Goal: Information Seeking & Learning: Learn about a topic

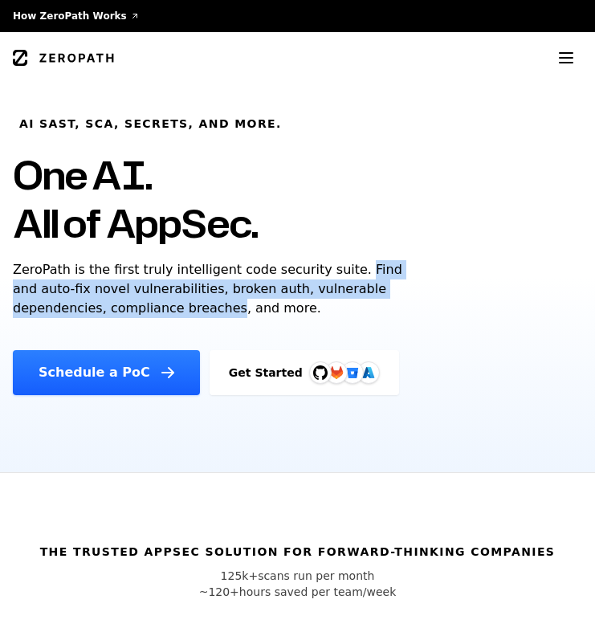
drag, startPoint x: 337, startPoint y: 268, endPoint x: 136, endPoint y: 307, distance: 205.3
click at [136, 307] on p "ZeroPath is the first truly intelligent code security suite. Find and auto-fix …" at bounding box center [218, 289] width 411 height 58
copy p "Find and auto-fix novel vulnerabilities, broken auth, vulnerable dependencies, …"
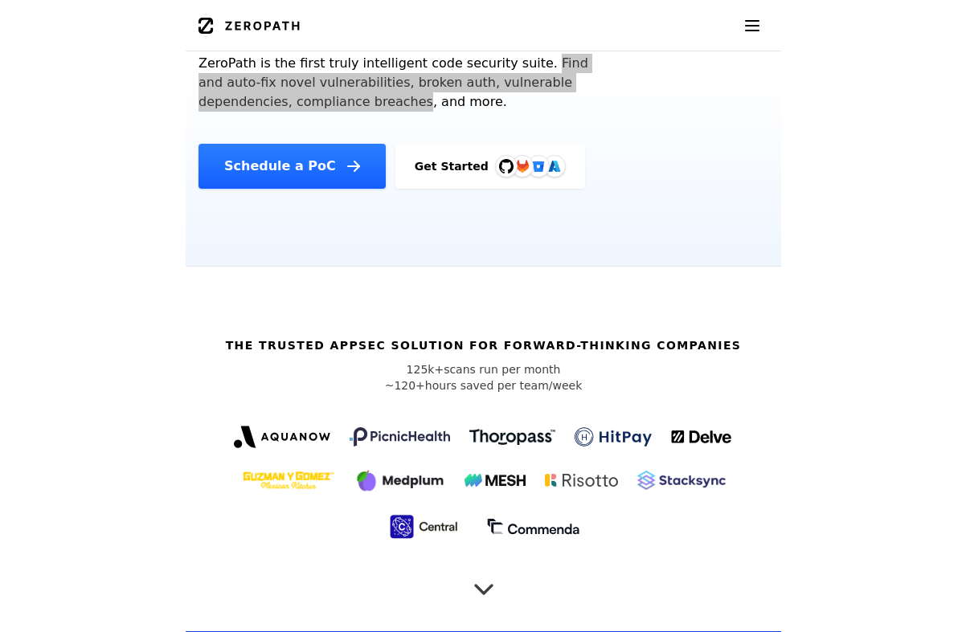
scroll to position [305, 0]
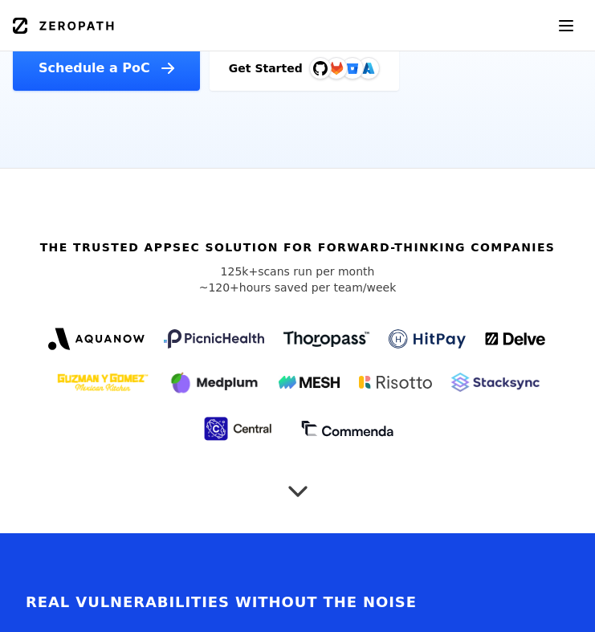
click at [300, 481] on icon "Scroll to next section" at bounding box center [298, 484] width 32 height 32
click at [299, 485] on icon "Scroll to next section" at bounding box center [298, 484] width 32 height 32
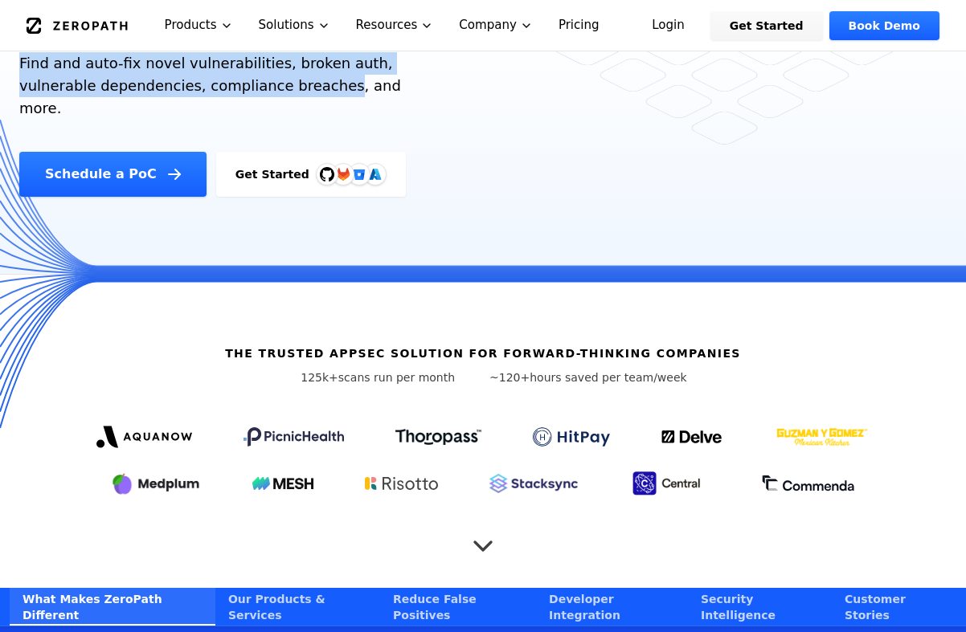
click at [489, 522] on icon "Scroll to next section" at bounding box center [483, 538] width 32 height 32
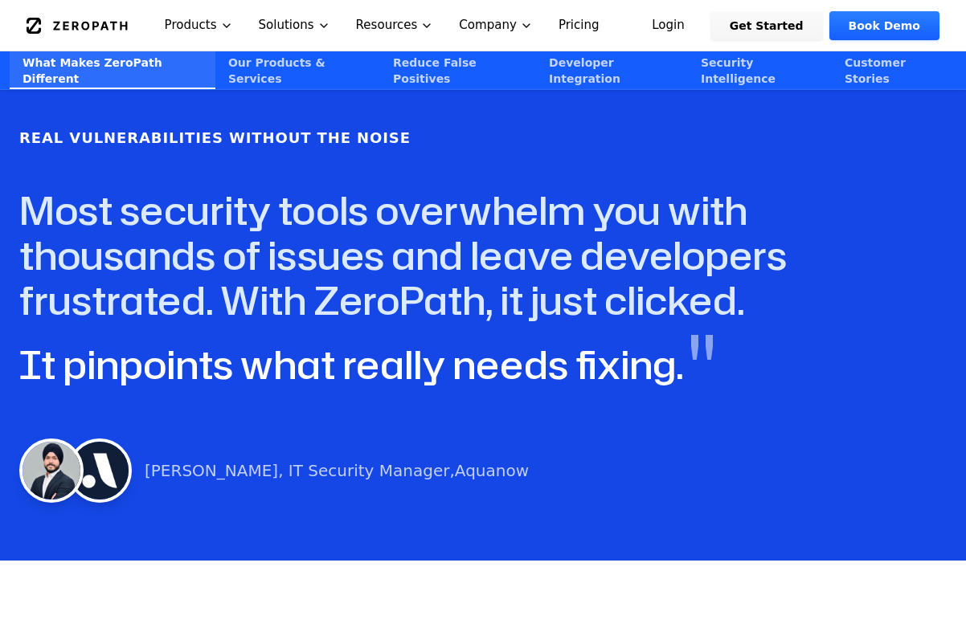
scroll to position [312, 0]
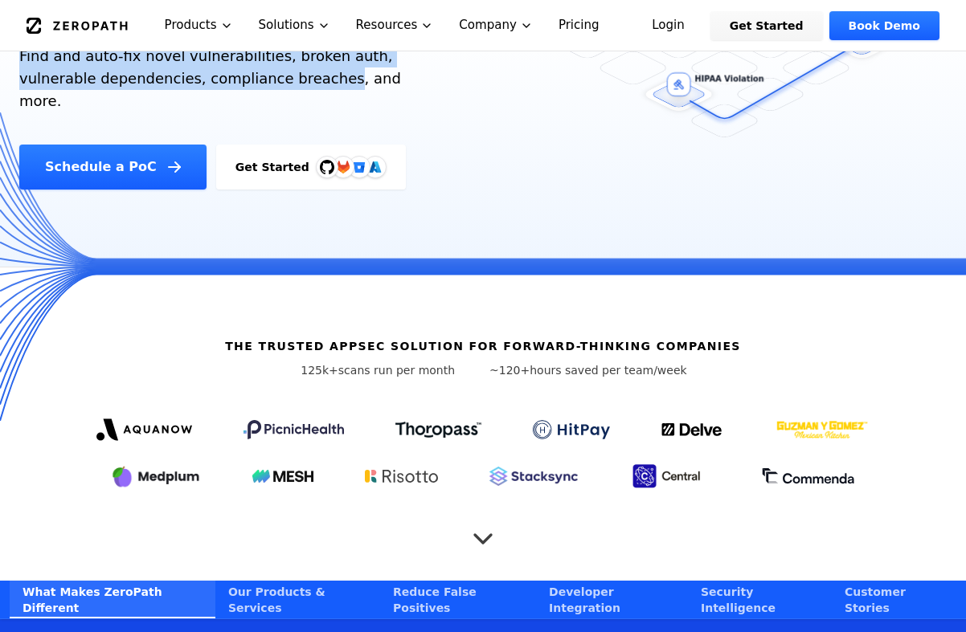
drag, startPoint x: 315, startPoint y: 347, endPoint x: 665, endPoint y: 357, distance: 350.5
click at [595, 357] on div "The Trusted AppSec solution for forward-thinking companies 125k+ scans run per …" at bounding box center [483, 424] width 966 height 313
copy div "125k+ scans run per month ~120+ hours saved per team/week"
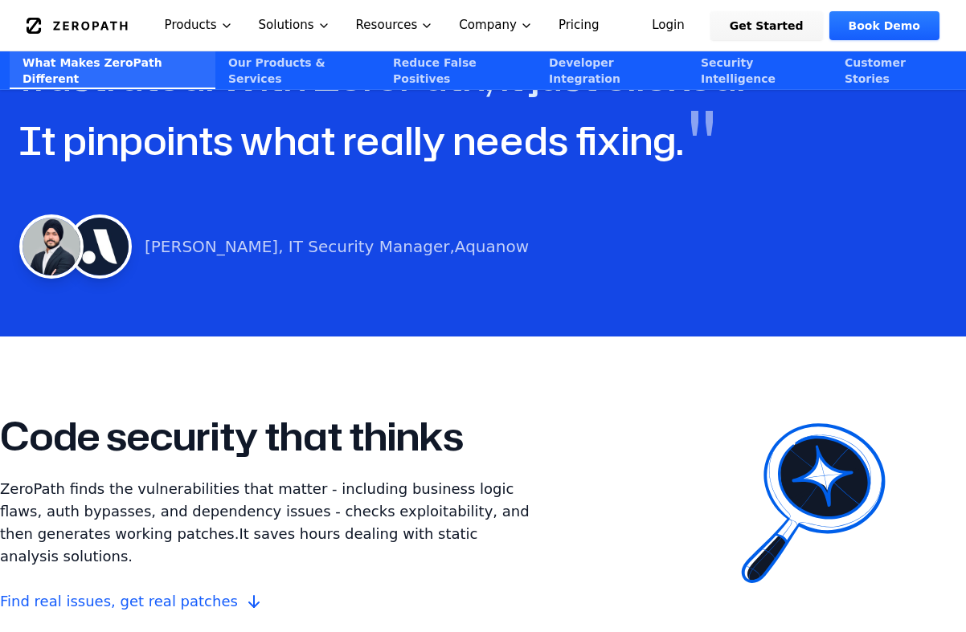
scroll to position [1098, 0]
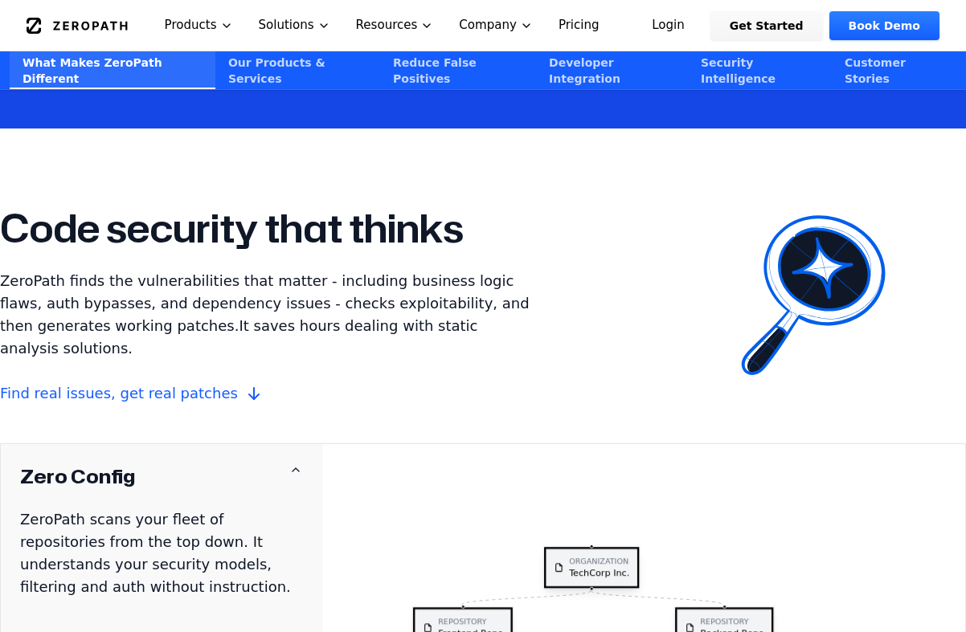
scroll to position [1304, 0]
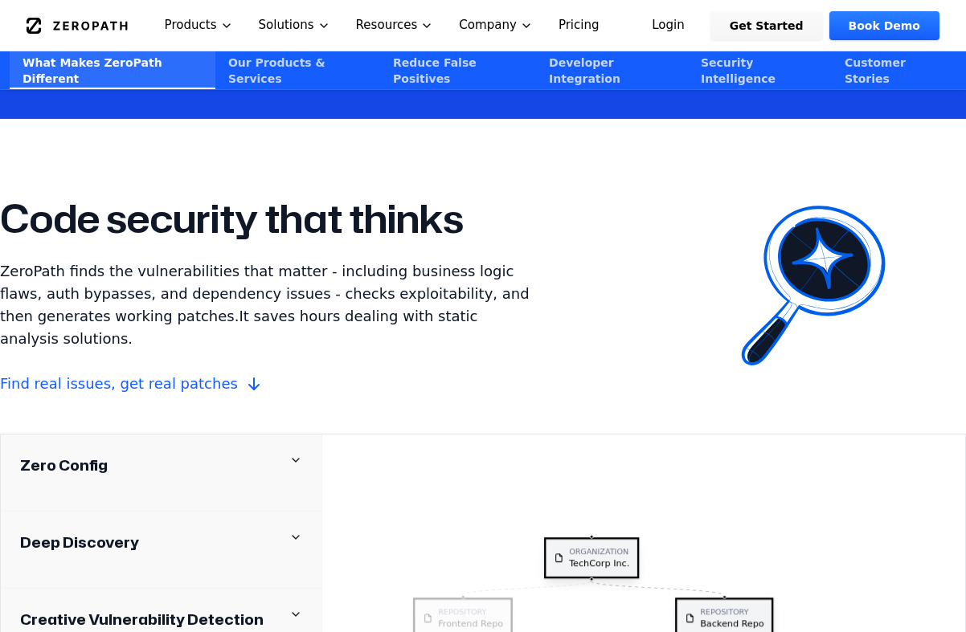
drag, startPoint x: 104, startPoint y: 294, endPoint x: 235, endPoint y: 265, distance: 134.1
click at [235, 265] on span "ZeroPath finds the vulnerabilities that matter - including business logic flaws…" at bounding box center [265, 294] width 530 height 62
copy span "checks exploitability, and then generates working patches"
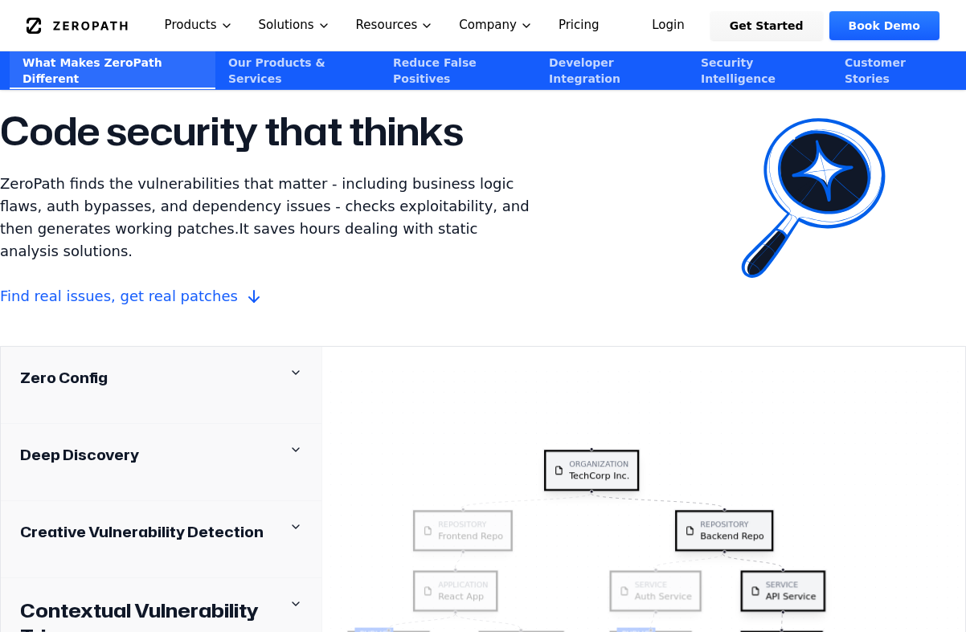
scroll to position [1411, 0]
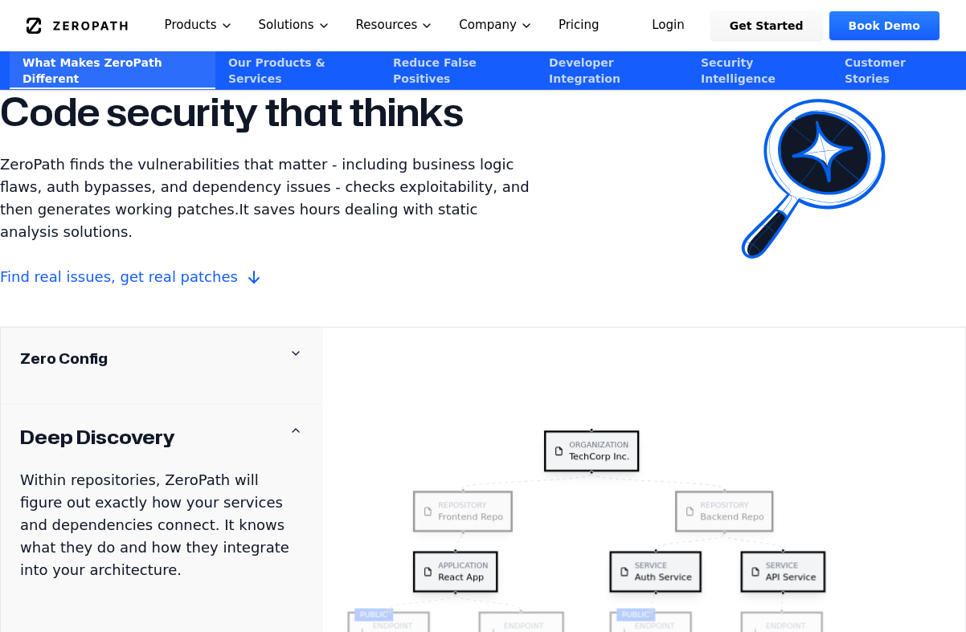
click at [284, 347] on div "Zero Config" at bounding box center [161, 358] width 282 height 22
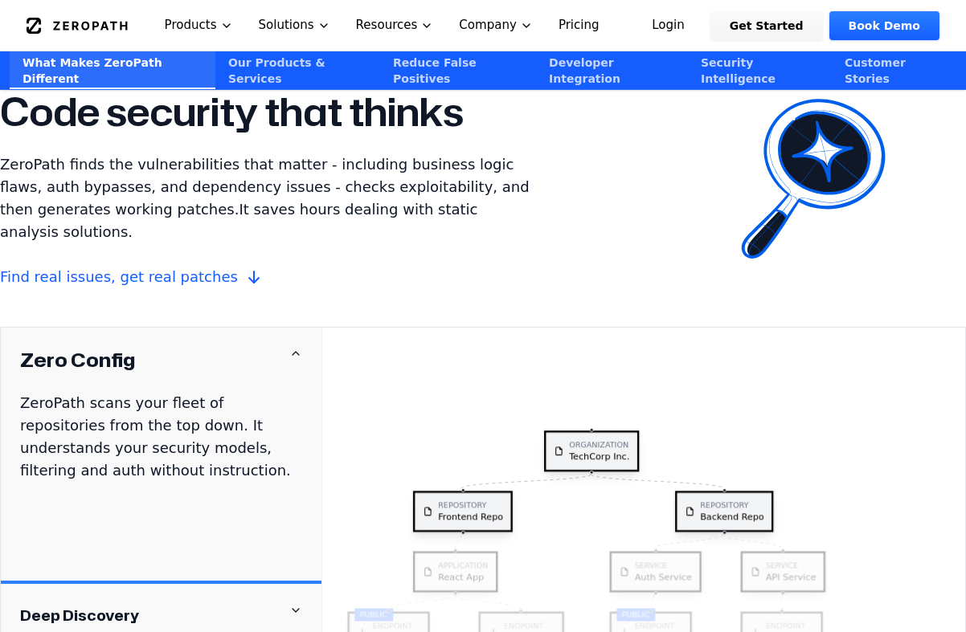
drag, startPoint x: 112, startPoint y: 426, endPoint x: -2, endPoint y: 354, distance: 135.1
copy p "ZeroPath scans your fleet of repositories from the top down. It understands you…"
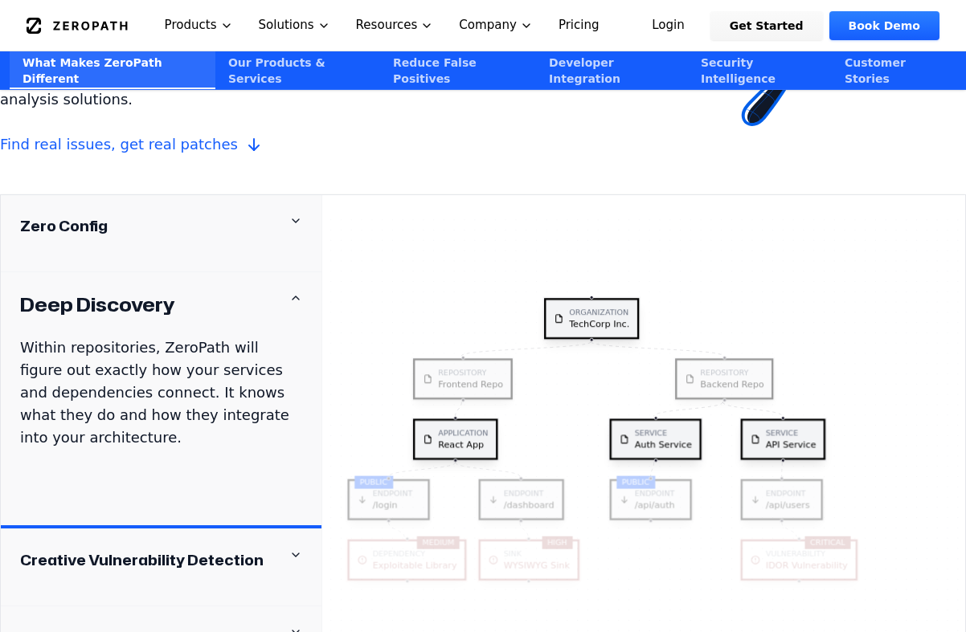
scroll to position [1542, 0]
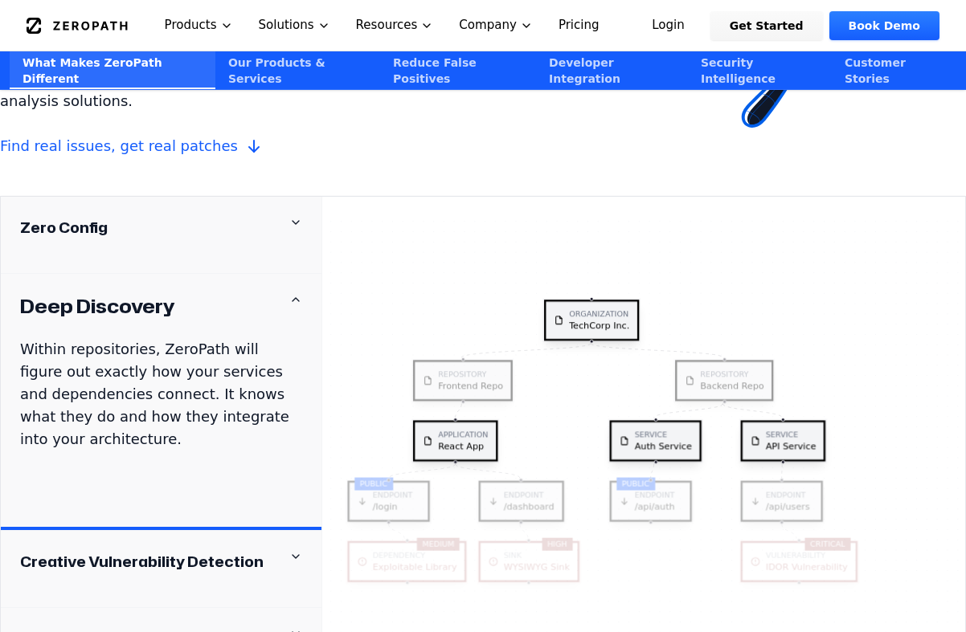
drag, startPoint x: 22, startPoint y: 257, endPoint x: 133, endPoint y: 400, distance: 181.5
click at [136, 400] on div "Deep Discovery Within repositories, ZeroPath will figure out exactly how your s…" at bounding box center [161, 402] width 321 height 257
copy div "Deep Discovery Within repositories, ZeroPath will figure out exactly how your s…"
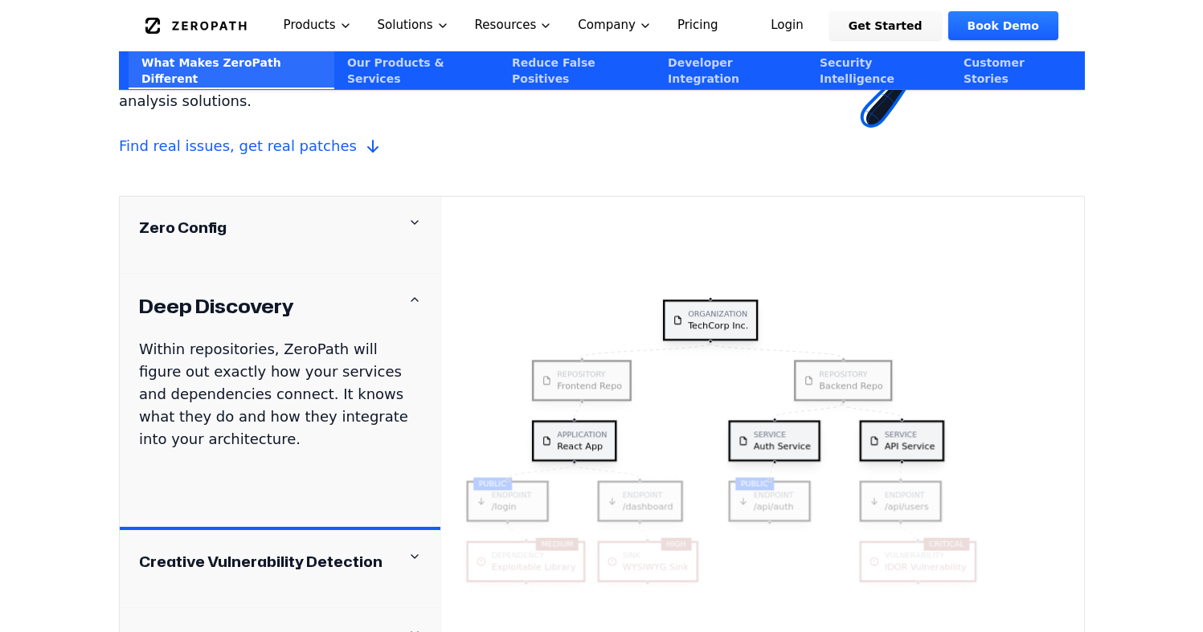
scroll to position [1690, 0]
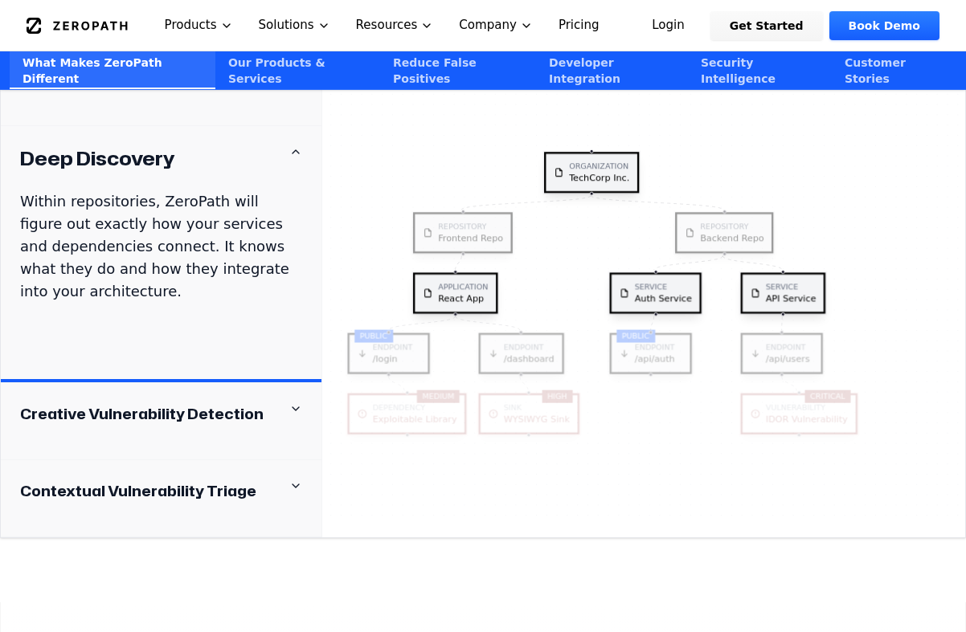
click at [292, 403] on icon at bounding box center [295, 409] width 13 height 13
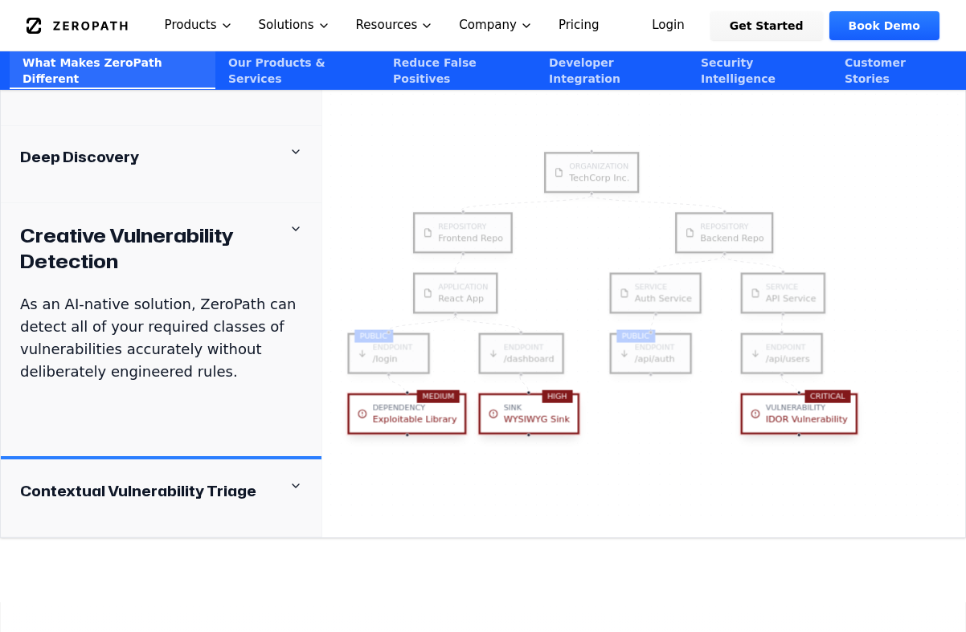
drag, startPoint x: 215, startPoint y: 329, endPoint x: 18, endPoint y: 183, distance: 244.8
click at [18, 203] on div "Creative Vulnerability Detection As an AI-native solution, ZeroPath can detect …" at bounding box center [161, 331] width 321 height 257
copy div "Creative Vulnerability Detection As an AI-native solution, ZeroPath can detect …"
click at [295, 480] on icon at bounding box center [295, 486] width 13 height 13
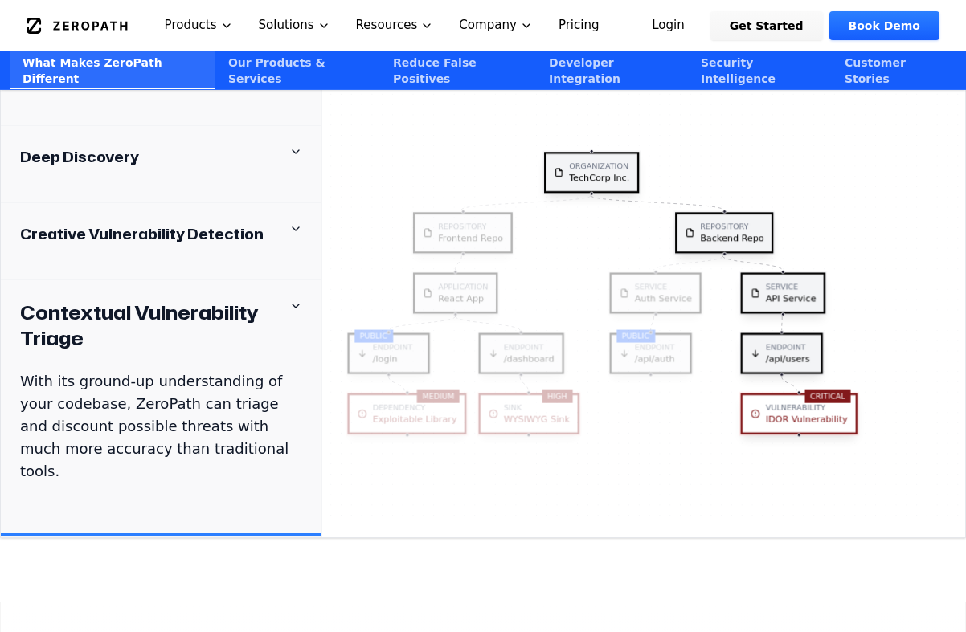
drag, startPoint x: 230, startPoint y: 414, endPoint x: -4, endPoint y: 247, distance: 286.9
copy div "Contextual Vulnerability Triage With its ground-up understanding of your codeba…"
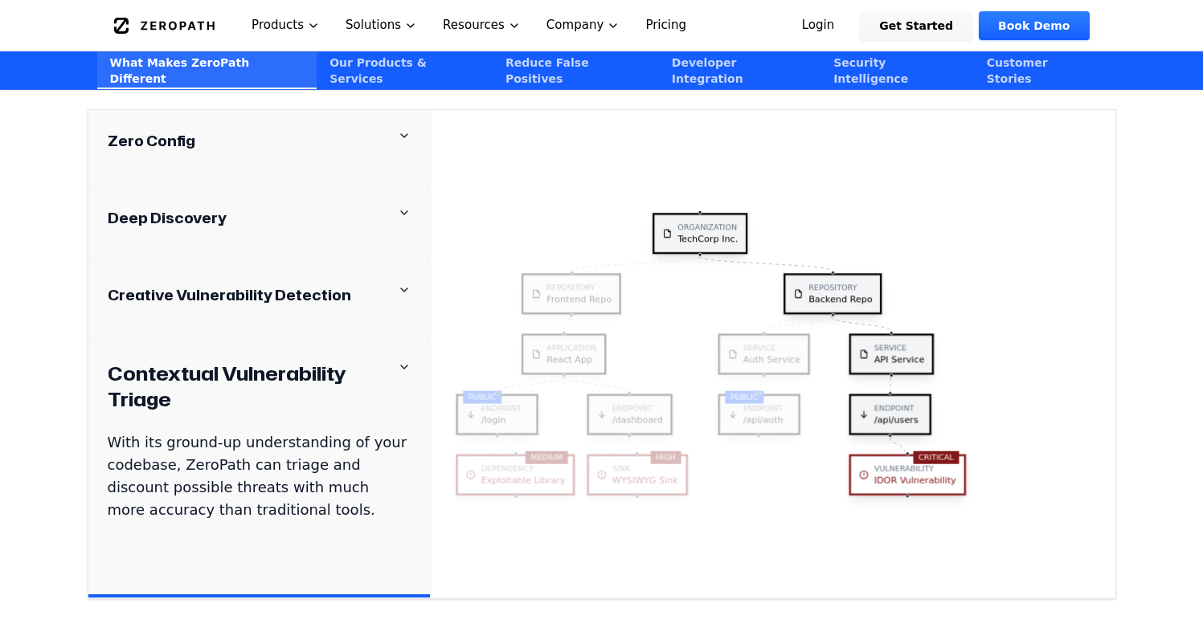
scroll to position [1629, 0]
click at [292, 267] on div "Creative Vulnerability Detection" at bounding box center [258, 302] width 341 height 77
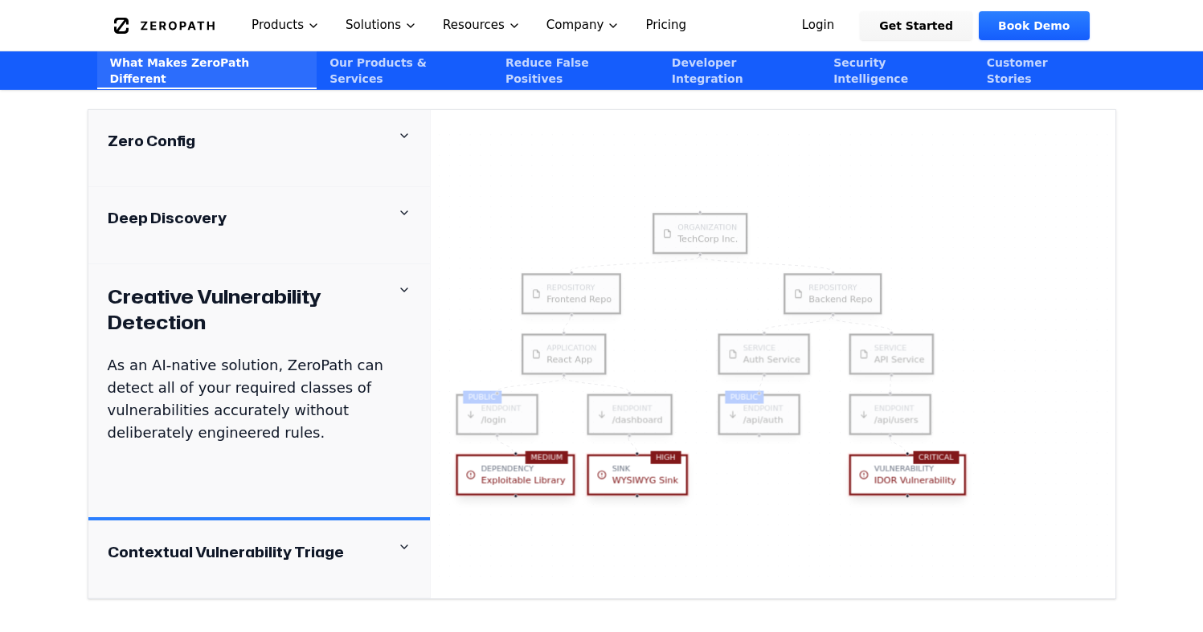
click at [308, 207] on div "Deep Discovery" at bounding box center [259, 218] width 303 height 22
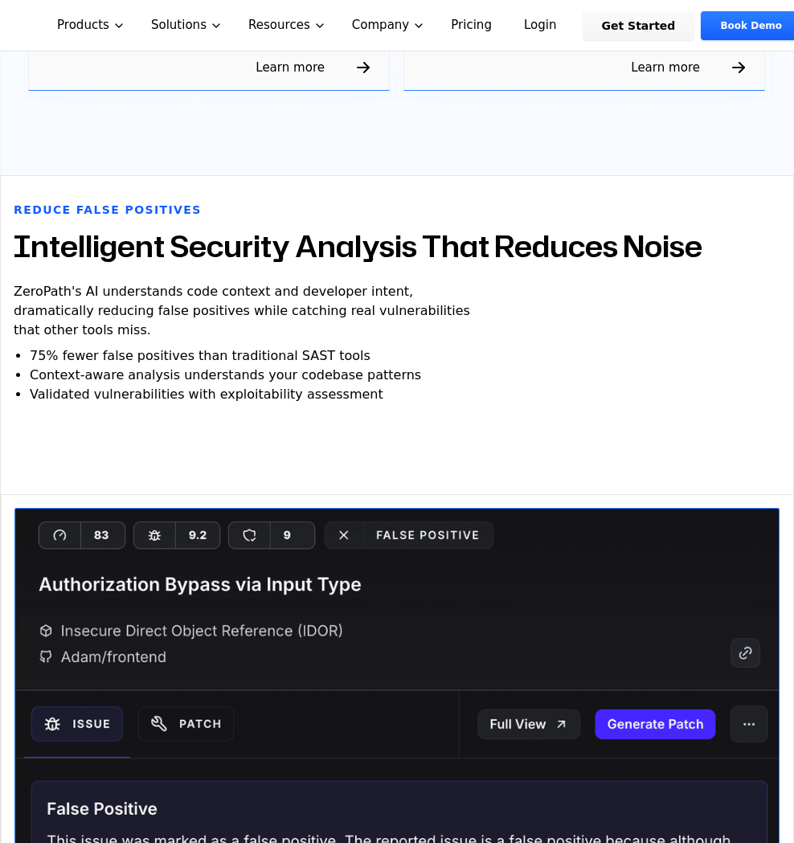
scroll to position [2243, 0]
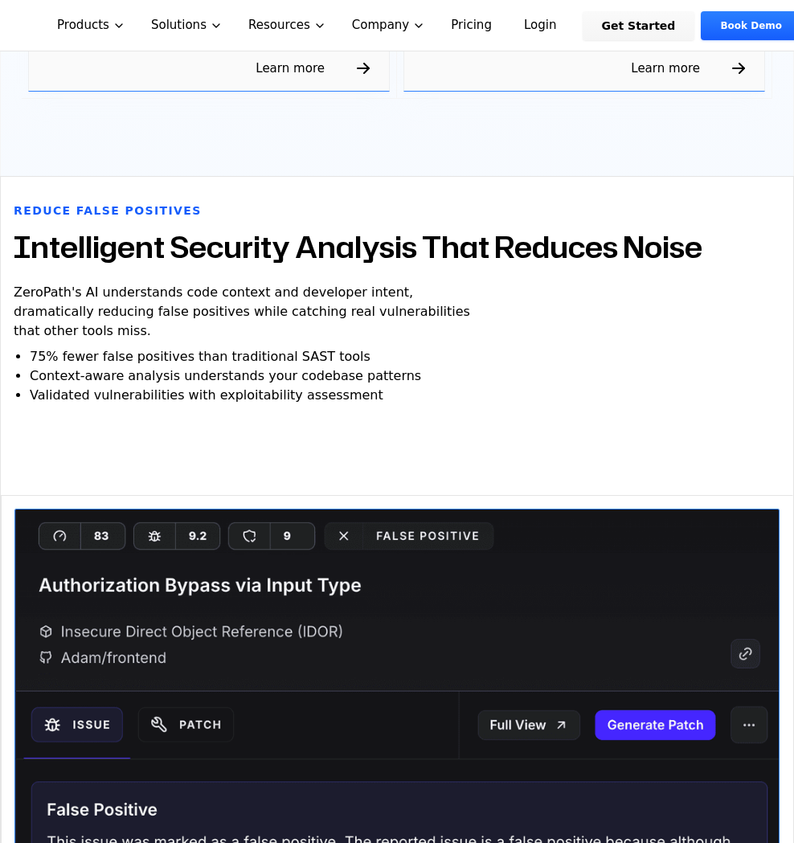
drag, startPoint x: 14, startPoint y: 233, endPoint x: 345, endPoint y: 329, distance: 344.8
click at [345, 329] on div "Reduce False Positives Intelligent Security Analysis That Reduces Noise ZeroPat…" at bounding box center [397, 335] width 792 height 267
copy div "ZeroPath's AI understands code context and developer intent, dramatically reduc…"
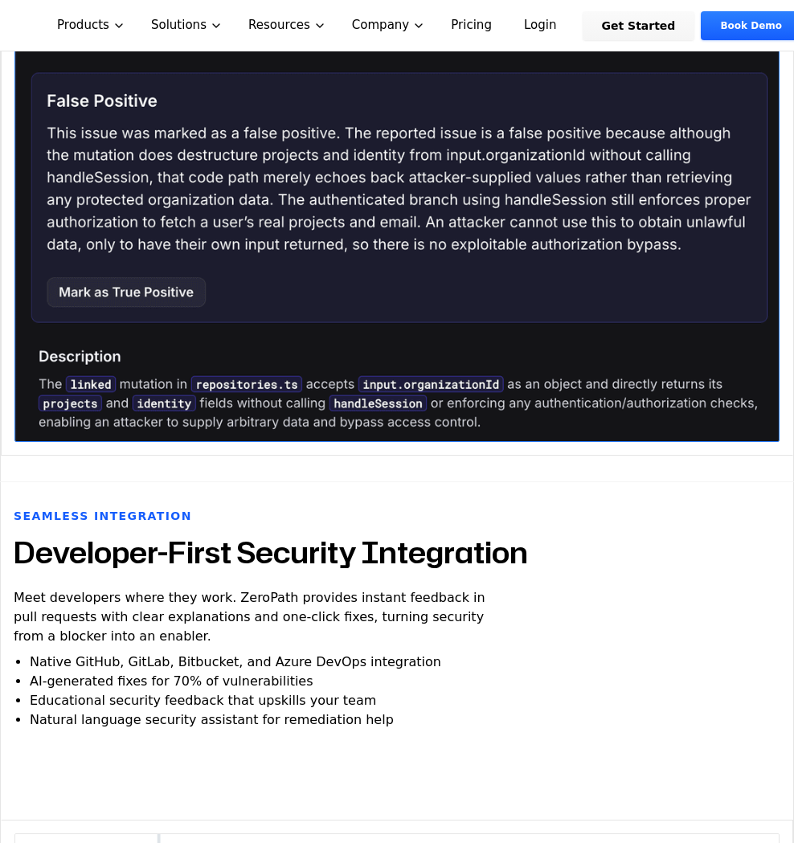
scroll to position [2952, 0]
click at [298, 588] on p "Meet developers where they work. ZeroPath provides instant feedback in pull req…" at bounding box center [255, 617] width 482 height 58
drag, startPoint x: 276, startPoint y: 522, endPoint x: 311, endPoint y: 545, distance: 41.9
click at [311, 588] on p "Meet developers where they work. ZeroPath provides instant feedback in pull req…" at bounding box center [255, 617] width 482 height 58
copy p "provides instant feedback in pull requests with clear explanations and one-clic…"
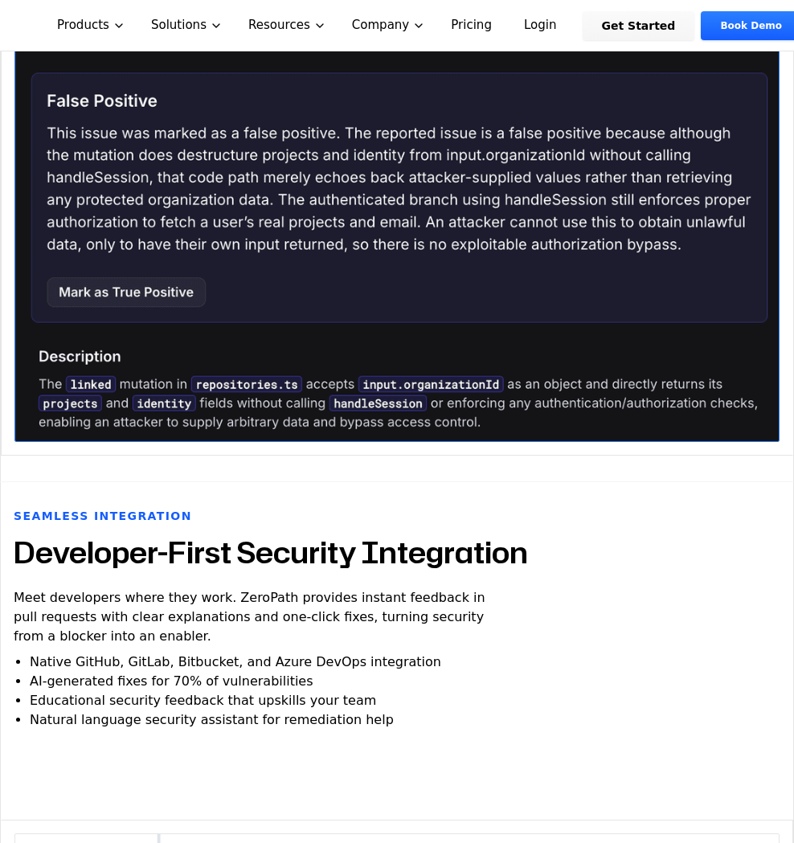
click at [191, 632] on span "Educational security feedback that upskills your team" at bounding box center [203, 700] width 346 height 15
drag, startPoint x: 31, startPoint y: 586, endPoint x: 342, endPoint y: 611, distance: 312.0
click at [342, 632] on ul "Native GitHub, GitLab, Bitbucket, and Azure DevOps integration AI-generated fix…" at bounding box center [413, 690] width 767 height 77
copy ul "Native GitHub, GitLab, Bitbucket, and Azure DevOps integration AI-generated fix…"
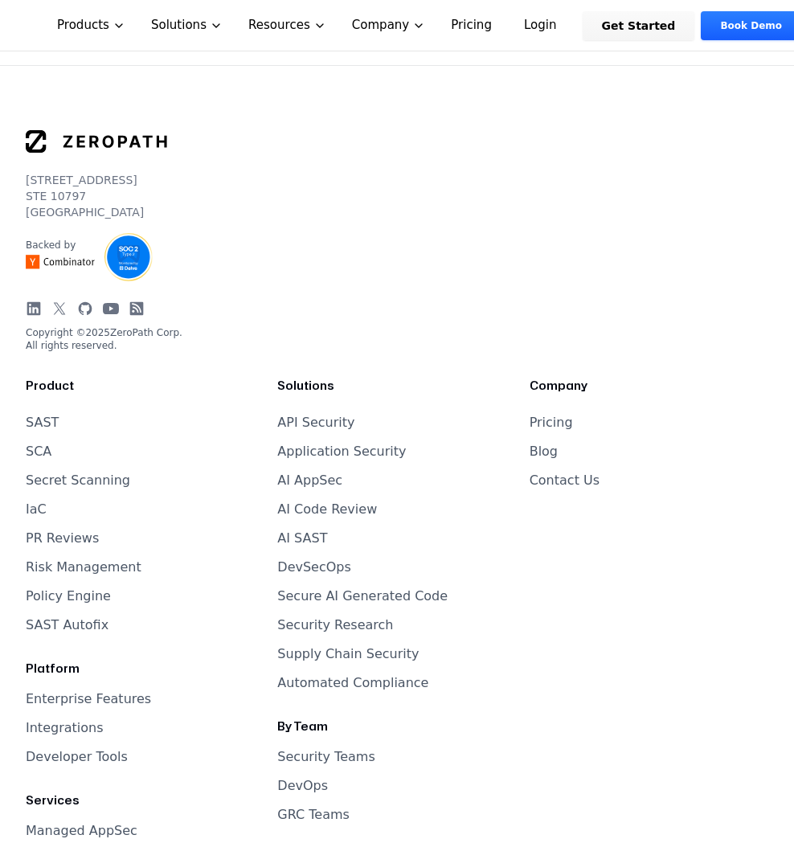
scroll to position [7041, 0]
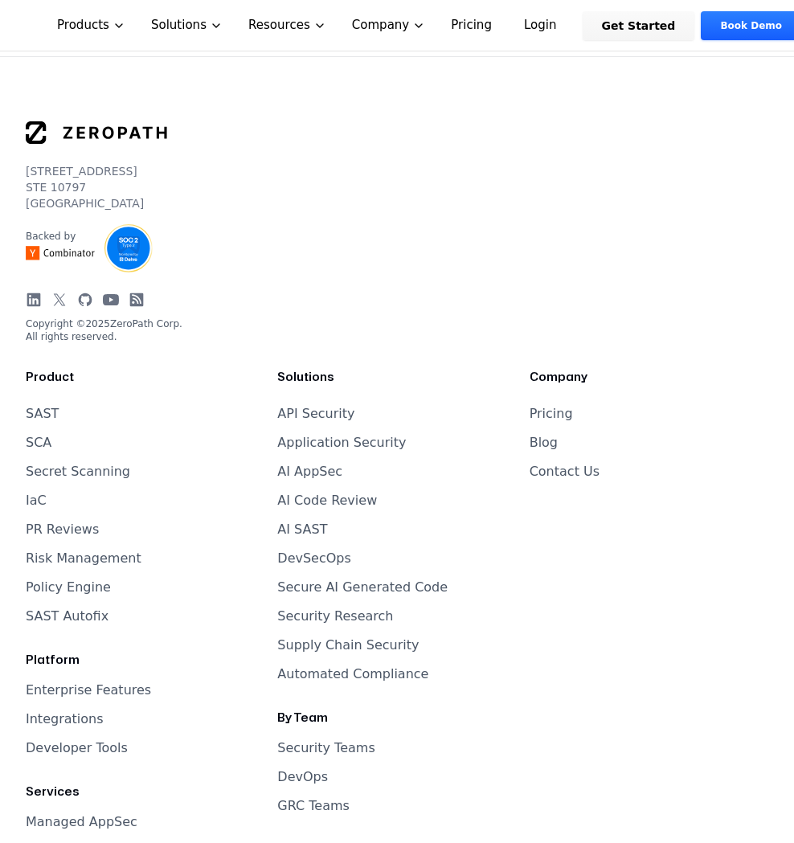
click at [95, 632] on link "Enterprise Features" at bounding box center [88, 689] width 125 height 15
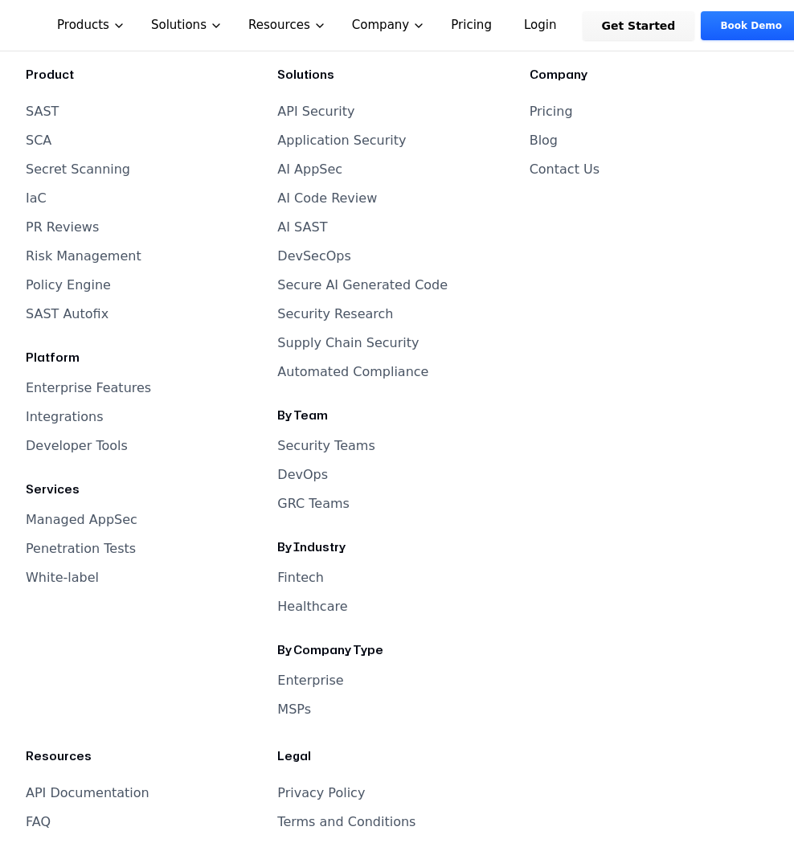
scroll to position [3531, 0]
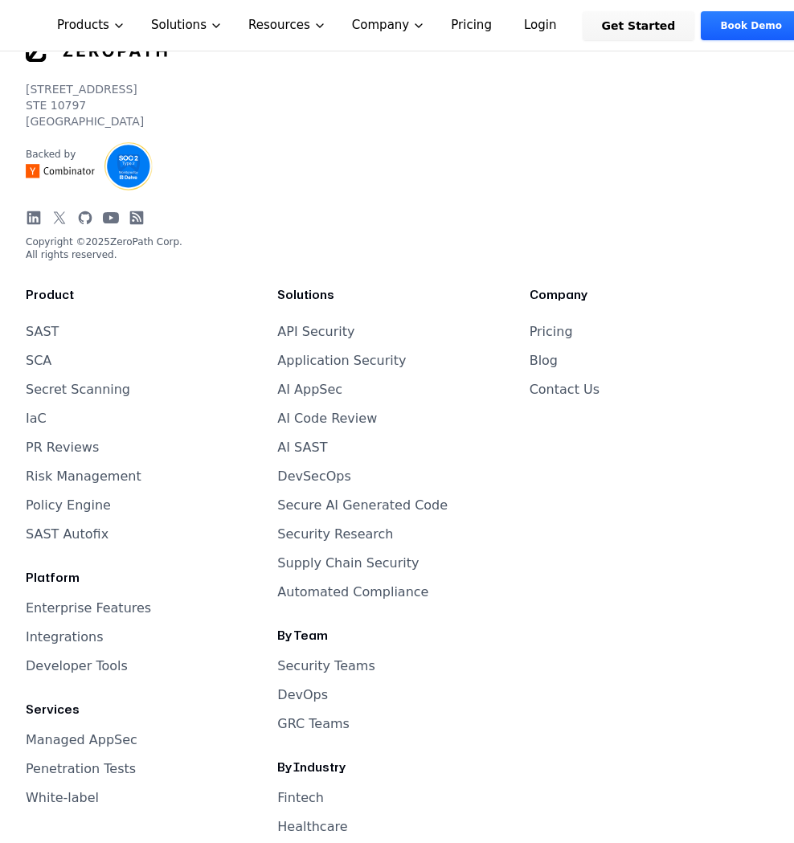
drag, startPoint x: 60, startPoint y: 579, endPoint x: 51, endPoint y: 581, distance: 9.9
click at [59, 341] on li "SAST" at bounding box center [145, 331] width 239 height 19
click at [34, 339] on link "SAST" at bounding box center [42, 331] width 33 height 15
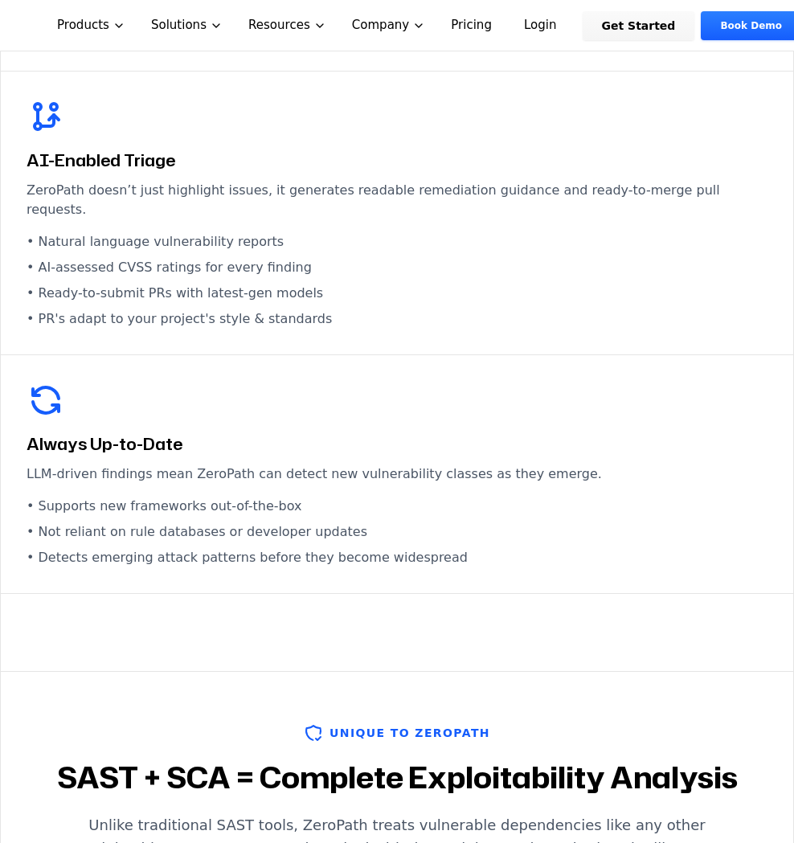
scroll to position [1189, 0]
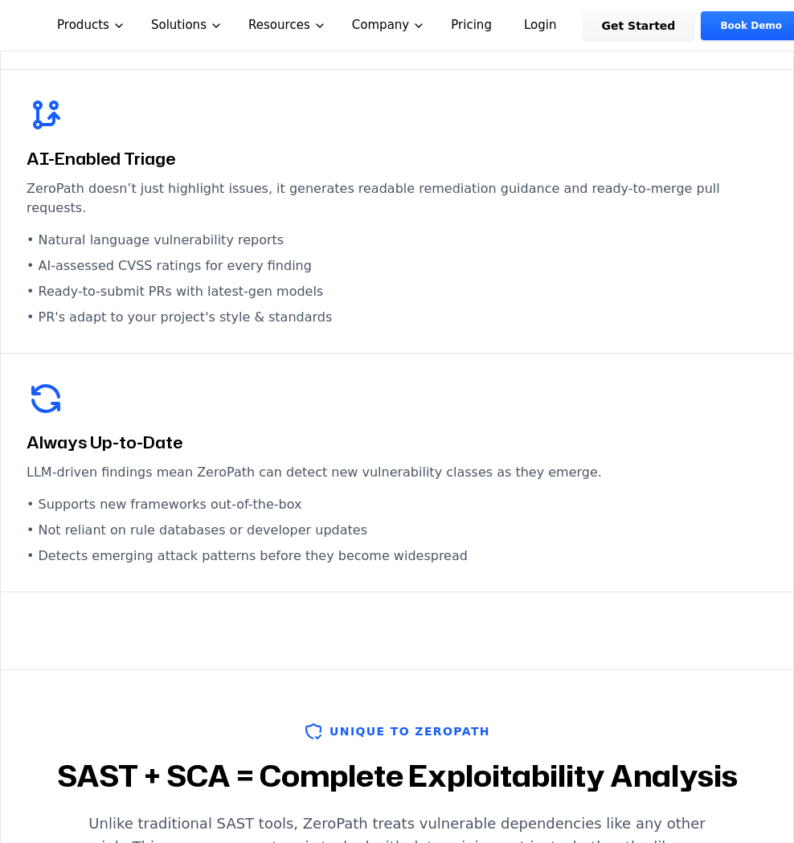
click at [223, 495] on li "• Supports new frameworks out-of-the-box" at bounding box center [397, 504] width 741 height 19
drag, startPoint x: 483, startPoint y: 539, endPoint x: 21, endPoint y: 448, distance: 471.0
click at [21, 448] on div "Always Up-to-Date LLM-driven findings mean ZeroPath can detect new vulnerabilit…" at bounding box center [397, 473] width 792 height 239
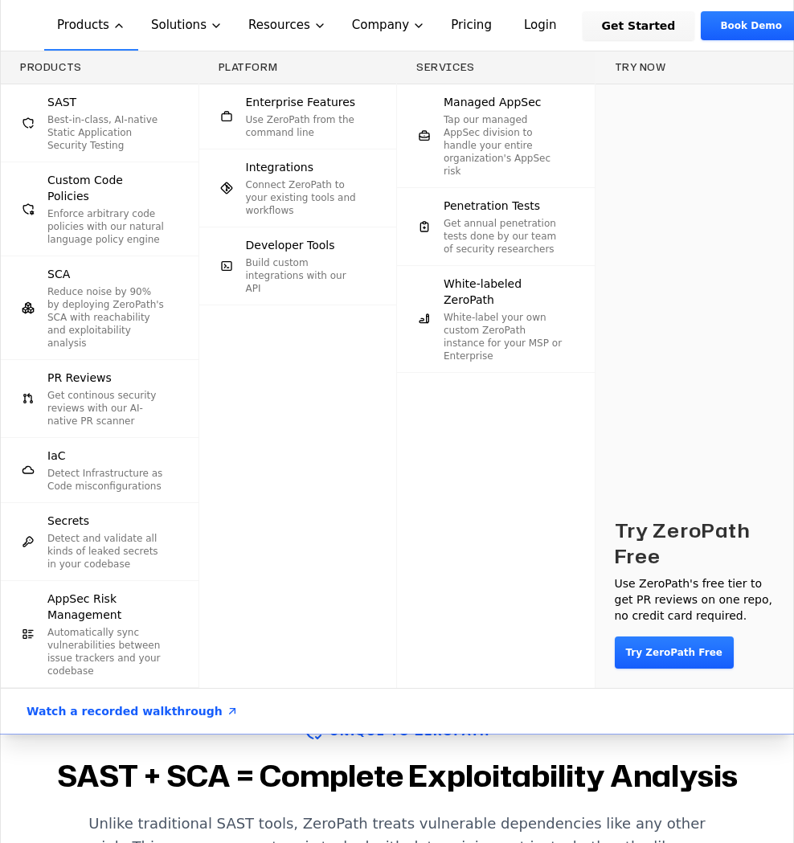
click at [33, 632] on h2 "SAST + SCA = Complete Exploitability Analysis" at bounding box center [397, 776] width 754 height 32
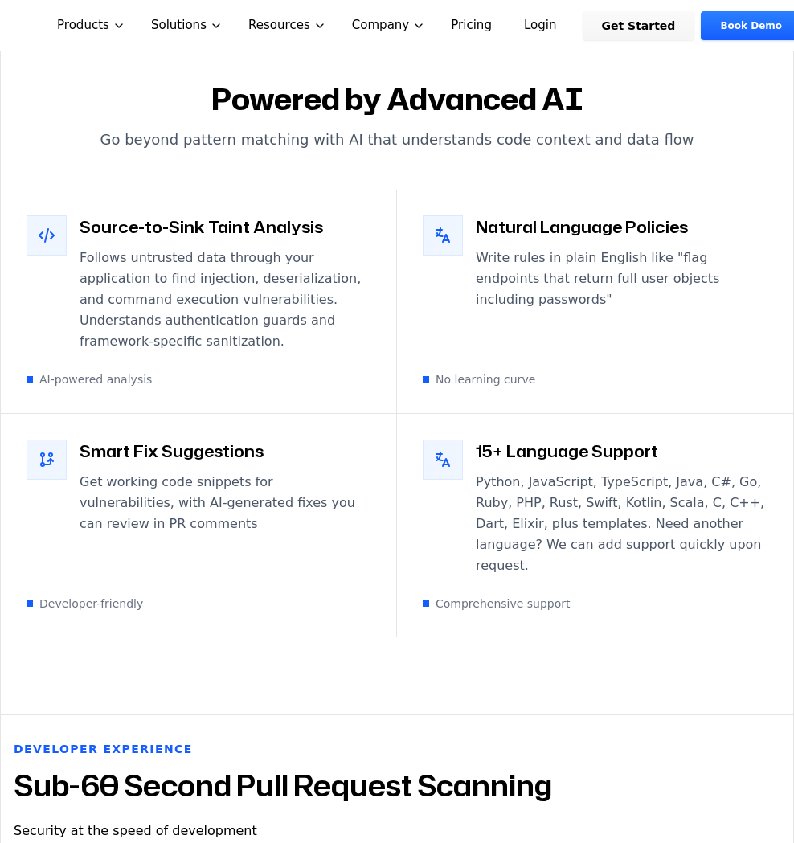
scroll to position [3880, 0]
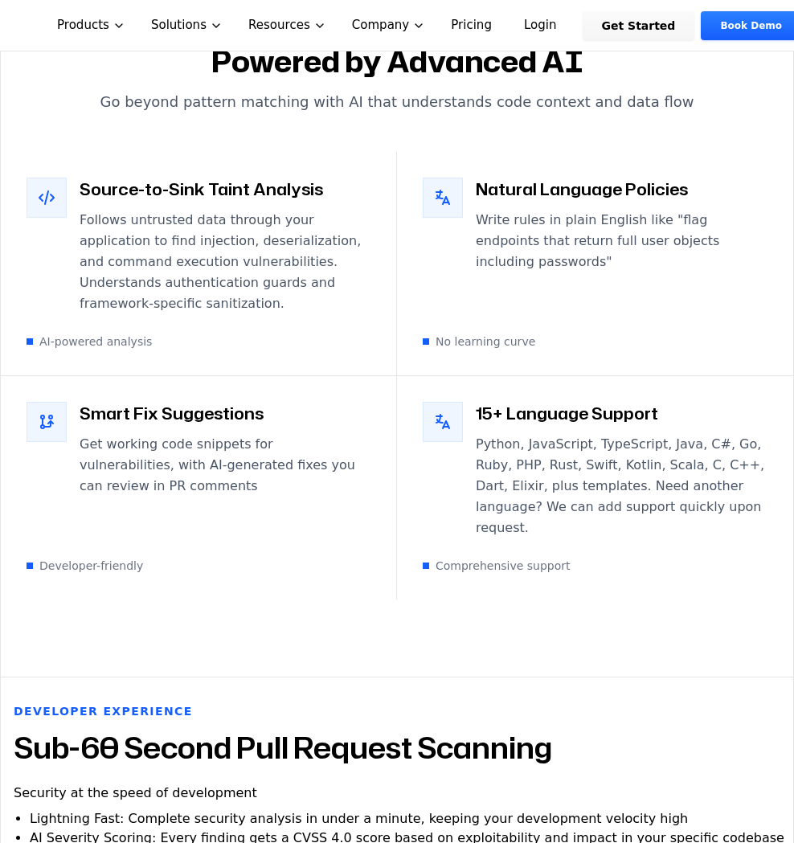
click at [471, 558] on span "Comprehensive support" at bounding box center [503, 566] width 135 height 16
drag, startPoint x: 707, startPoint y: 443, endPoint x: 470, endPoint y: 349, distance: 255.0
click at [470, 402] on div "15+ Language Support Python, JavaScript, TypeScript, Java, C#, Go, Ruby, PHP, R…" at bounding box center [595, 470] width 345 height 137
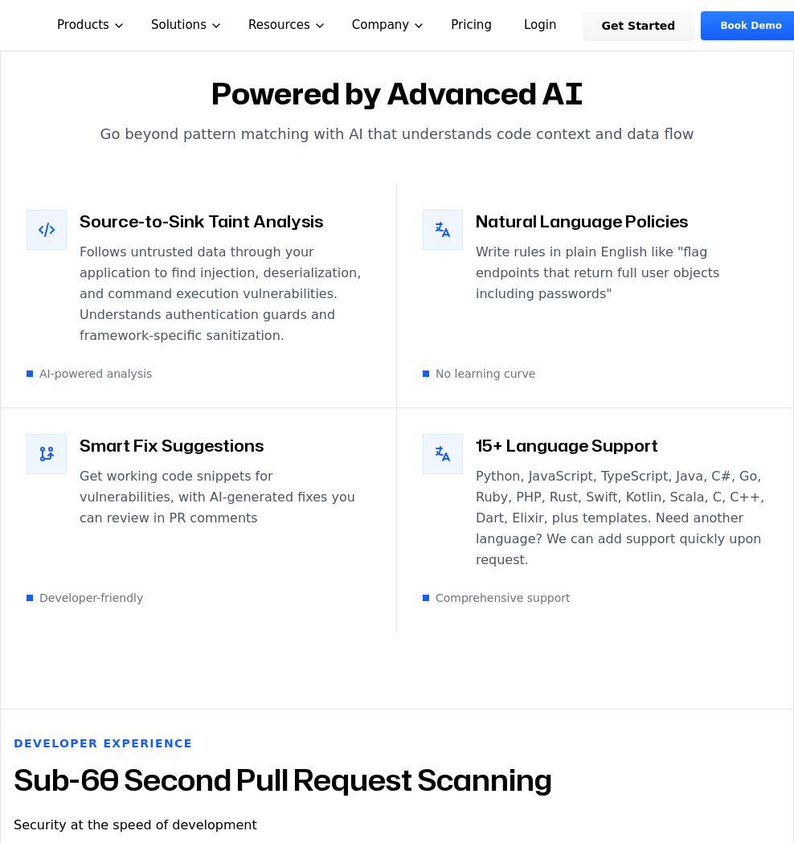
scroll to position [3775, 0]
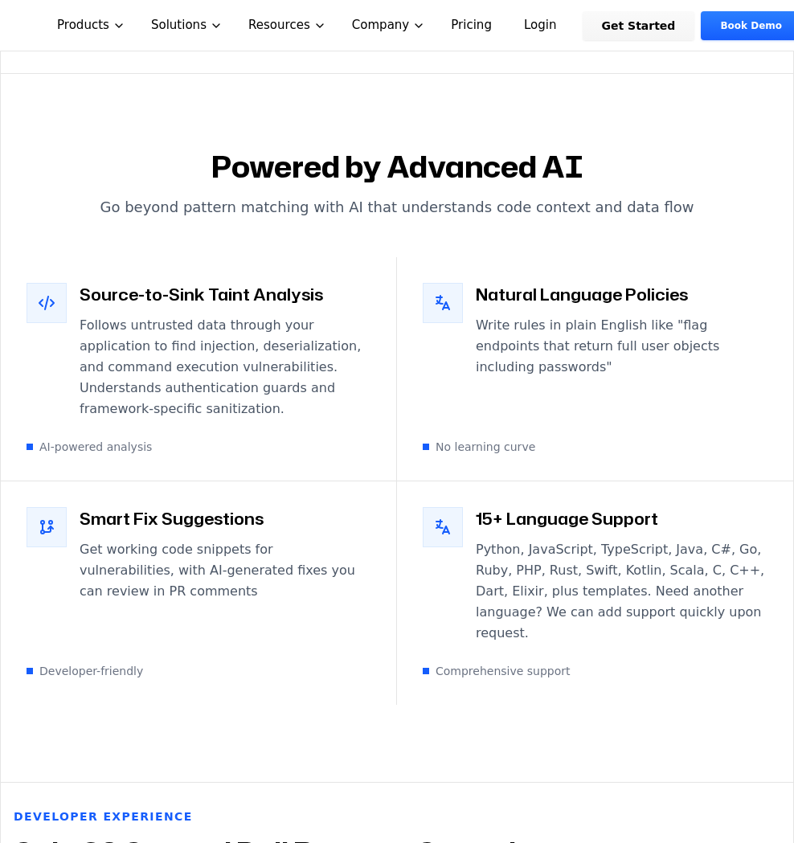
drag, startPoint x: 767, startPoint y: 280, endPoint x: 476, endPoint y: 222, distance: 296.6
click at [476, 257] on div "Natural Language Policies Write rules in plain English like "flag endpoints tha…" at bounding box center [595, 368] width 396 height 223
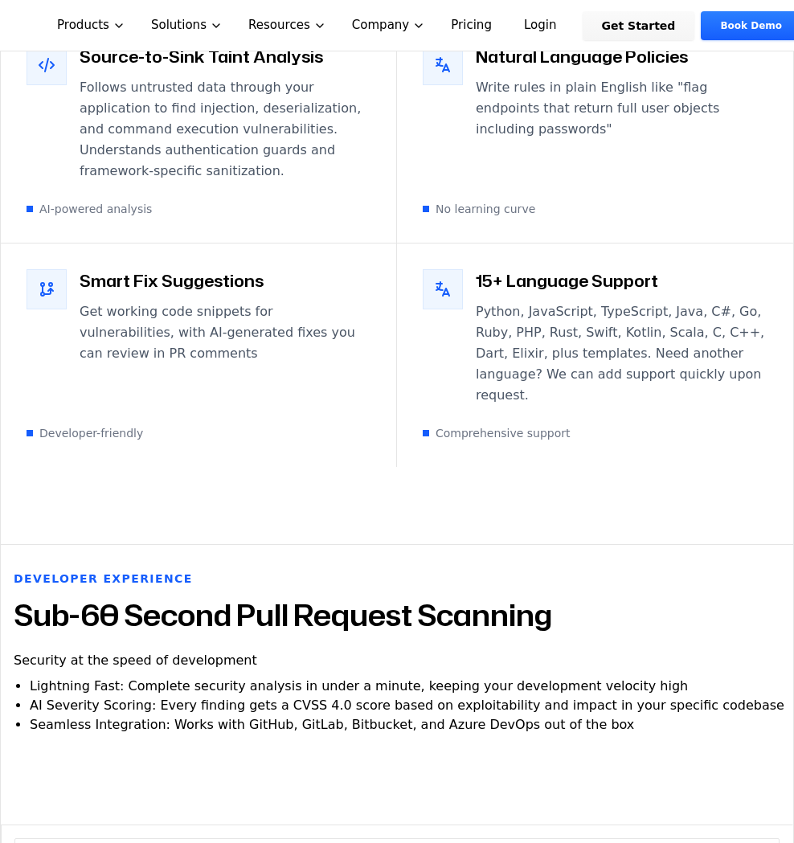
scroll to position [4039, 0]
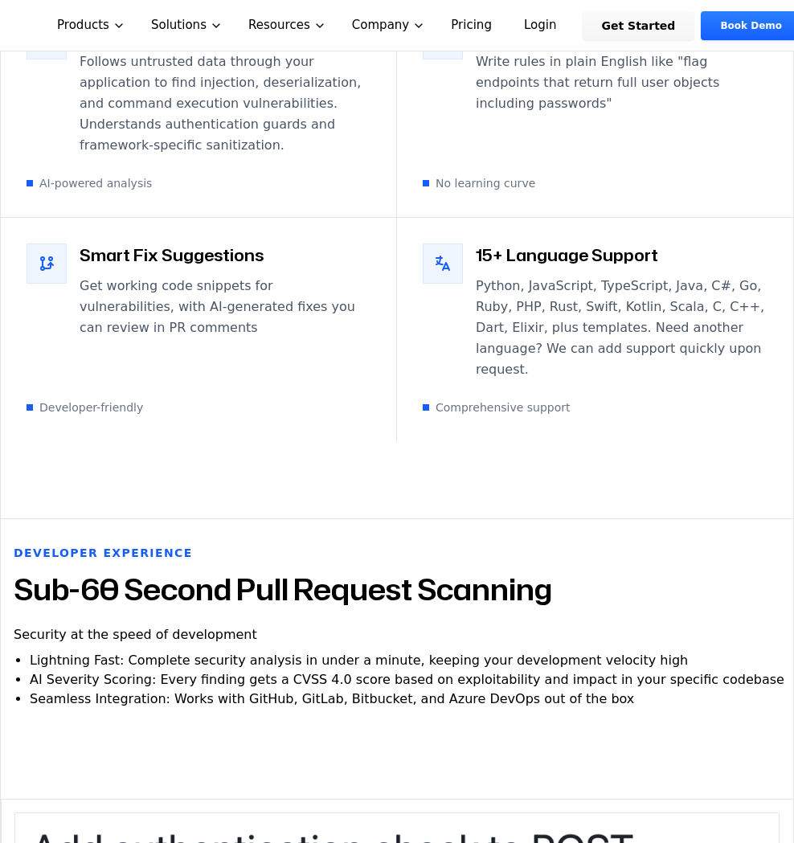
drag, startPoint x: 11, startPoint y: 499, endPoint x: 543, endPoint y: 524, distance: 532.5
click at [543, 545] on div "Developer Experience Sub-60 Second Pull Request Scanning Security at the speed …" at bounding box center [397, 659] width 792 height 228
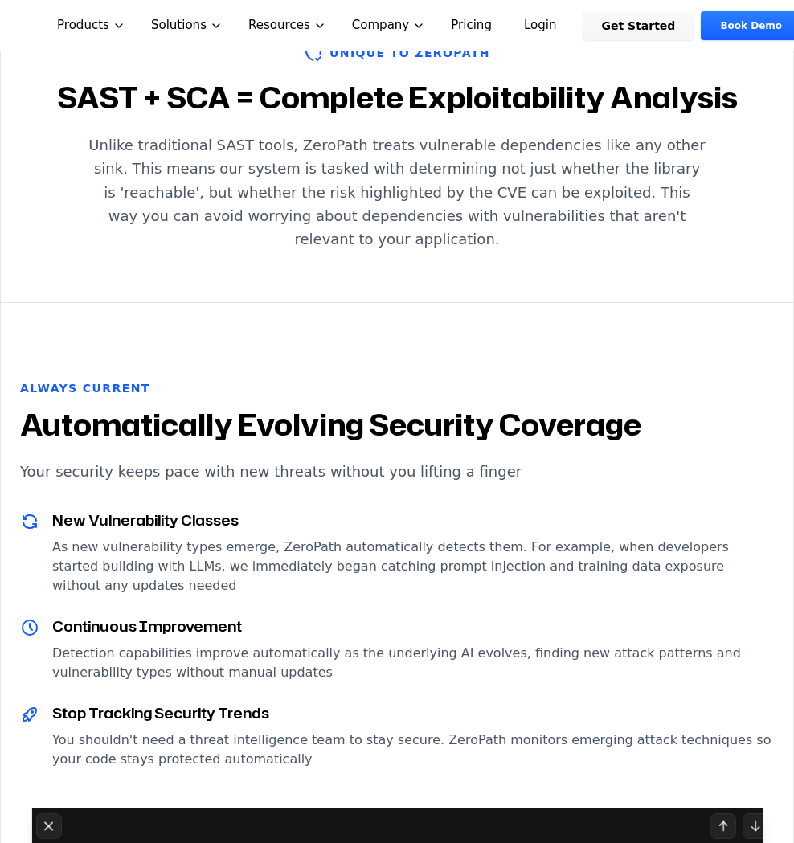
scroll to position [1868, 0]
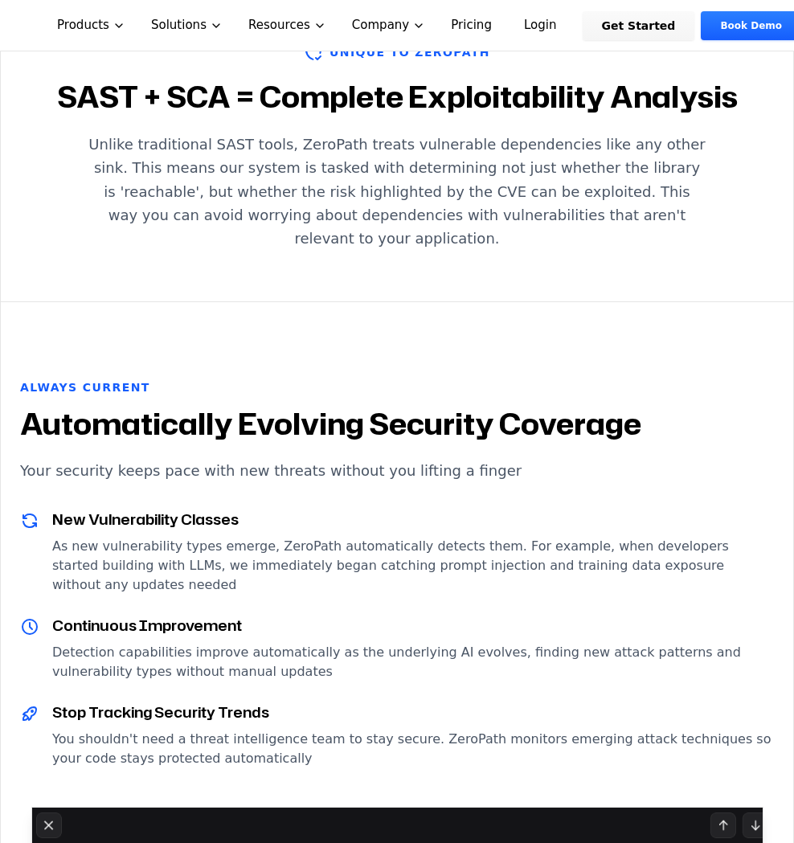
drag, startPoint x: 52, startPoint y: 673, endPoint x: 291, endPoint y: 689, distance: 239.2
click at [291, 632] on p "You shouldn't need a threat intelligence team to stay secure. ZeroPath monitors…" at bounding box center [413, 749] width 722 height 39
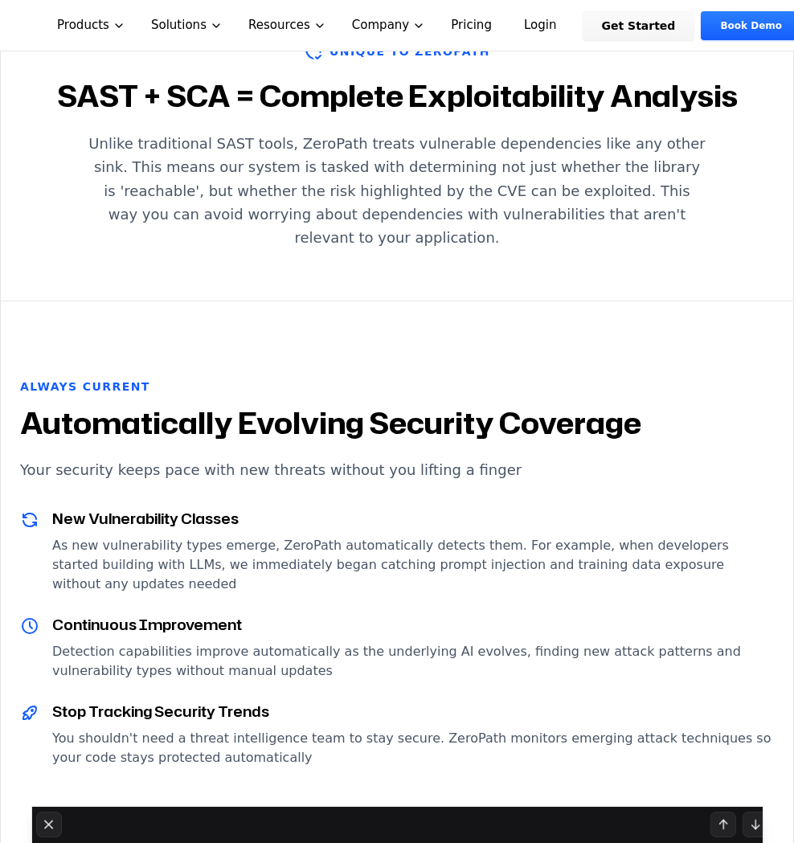
drag, startPoint x: 22, startPoint y: 371, endPoint x: 632, endPoint y: 383, distance: 610.8
click at [595, 407] on h2 "Automatically Evolving Security Coverage" at bounding box center [397, 423] width 754 height 32
drag, startPoint x: 53, startPoint y: 469, endPoint x: 272, endPoint y: 687, distance: 308.5
click at [272, 632] on div "New Vulnerability Classes As new vulnerability types emerge, ZeroPath automatic…" at bounding box center [397, 637] width 754 height 260
click at [289, 632] on p "Detection capabilities improve automatically as the underlying AI evolves, find…" at bounding box center [413, 661] width 722 height 39
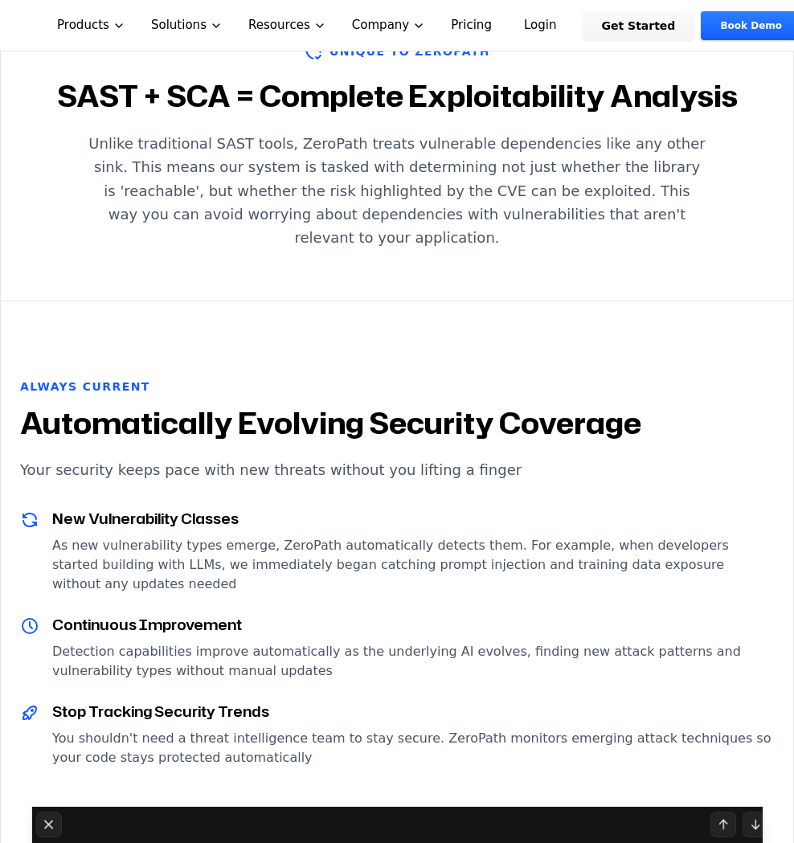
drag, startPoint x: 258, startPoint y: 607, endPoint x: 49, endPoint y: 475, distance: 247.0
click at [49, 507] on div "New Vulnerability Classes As new vulnerability types emerge, ZeroPath automatic…" at bounding box center [397, 637] width 754 height 260
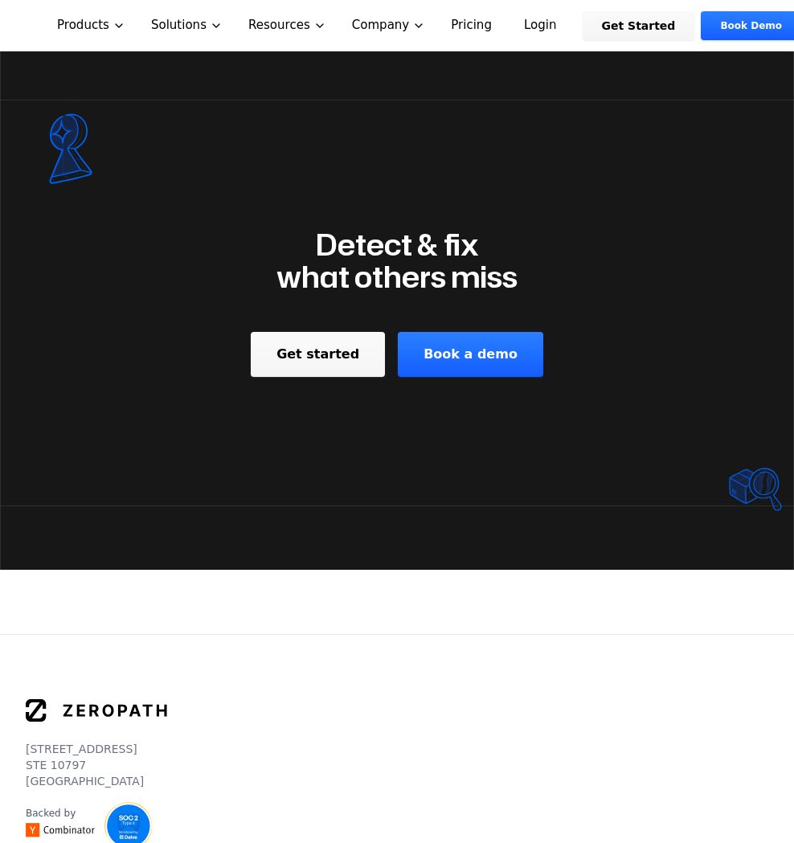
scroll to position [6110, 0]
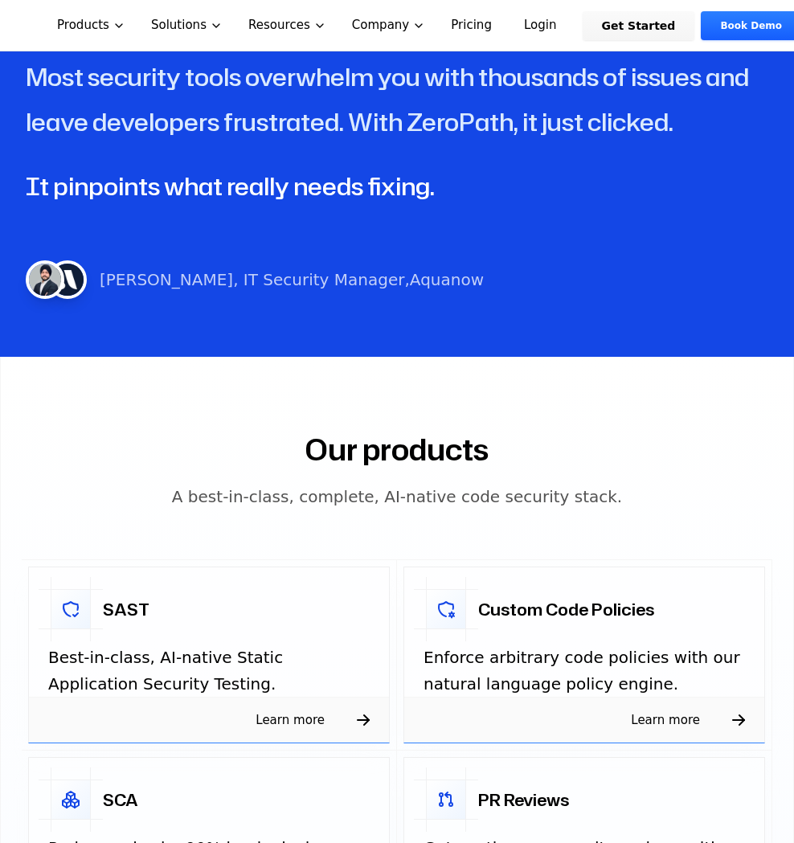
scroll to position [588, 0]
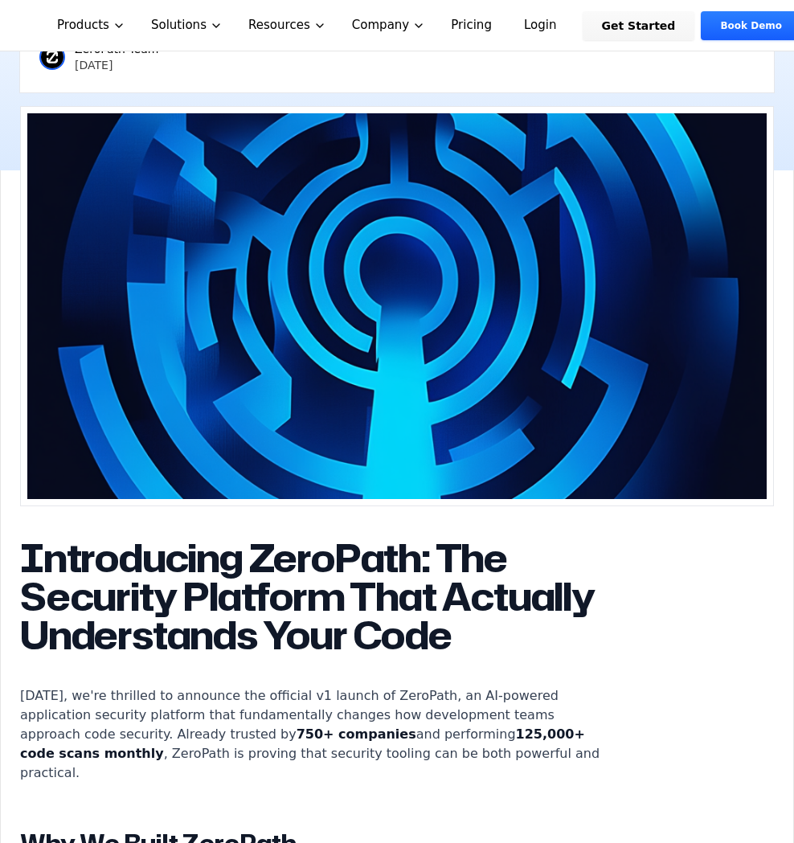
scroll to position [1413, 0]
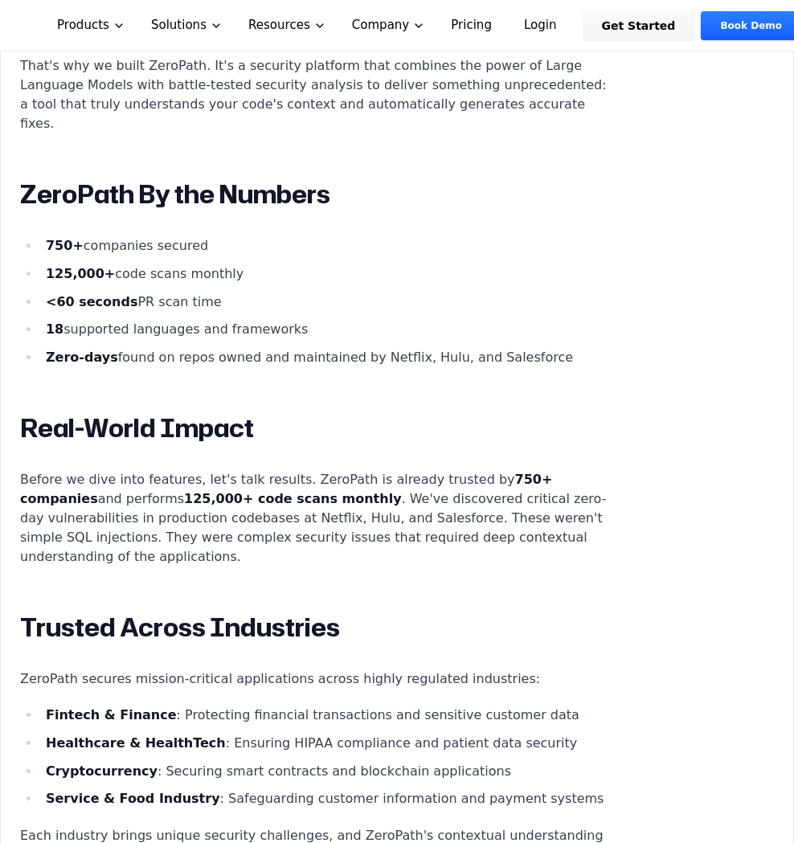
click at [220, 178] on h2 "ZeroPath By the Numbers" at bounding box center [319, 194] width 598 height 32
click at [206, 292] on li "<60 seconds PR scan time" at bounding box center [329, 301] width 579 height 19
drag, startPoint x: 208, startPoint y: 260, endPoint x: 47, endPoint y: 269, distance: 160.9
click at [47, 292] on li "<60 seconds PR scan time" at bounding box center [329, 301] width 579 height 19
copy li "<60 seconds PR scan time"
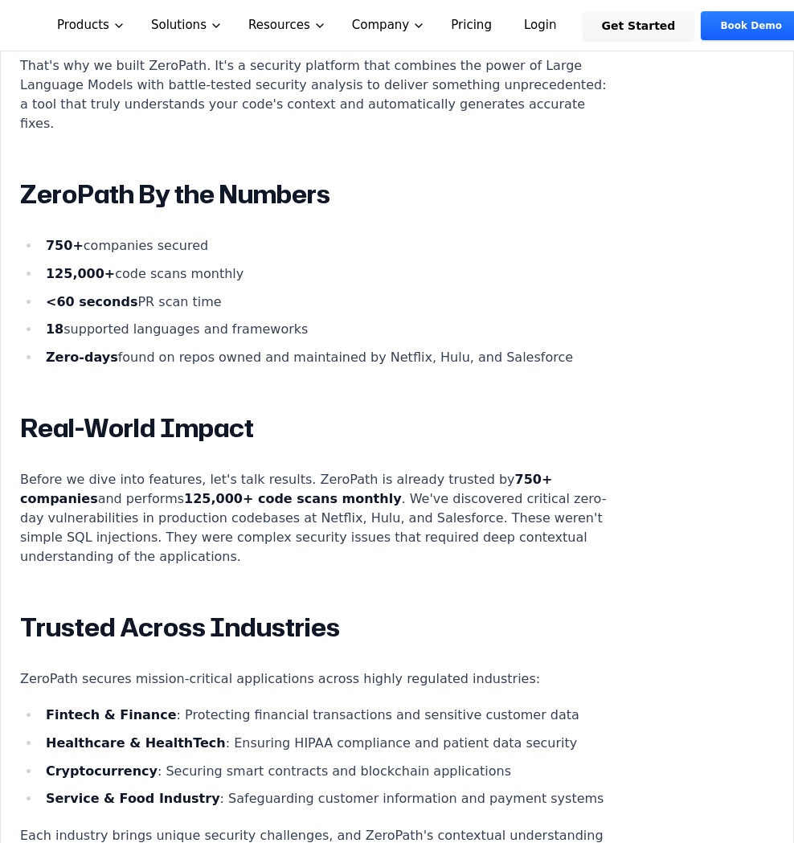
click at [154, 348] on li "Zero-days found on repos owned and maintained by Netflix, Hulu, and Salesforce" at bounding box center [329, 357] width 579 height 19
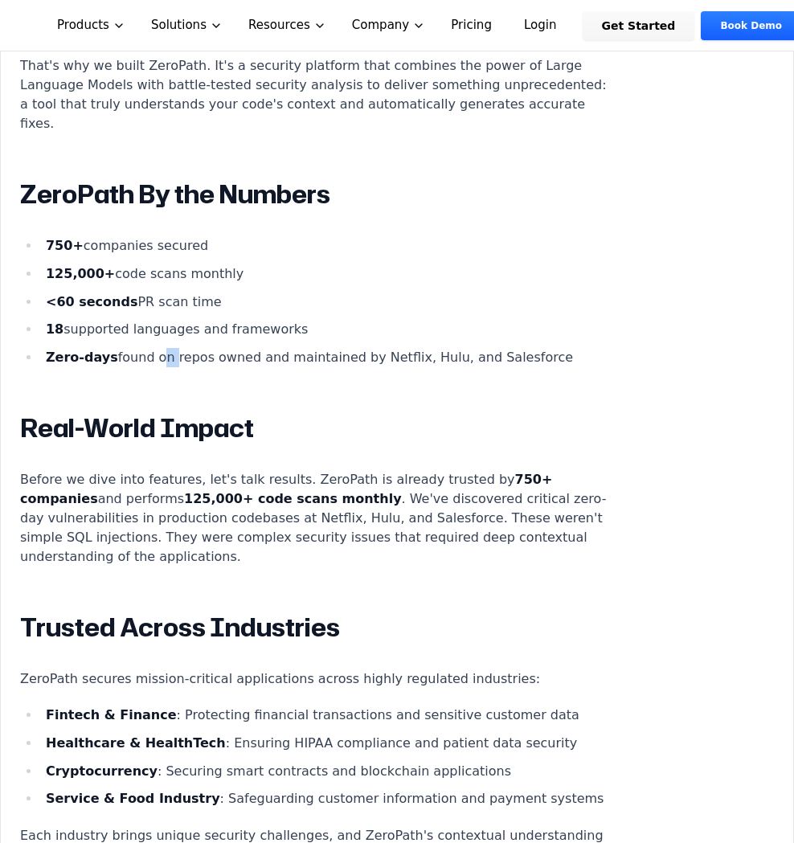
click at [154, 348] on li "Zero-days found on repos owned and maintained by Netflix, Hulu, and Salesforce" at bounding box center [329, 357] width 579 height 19
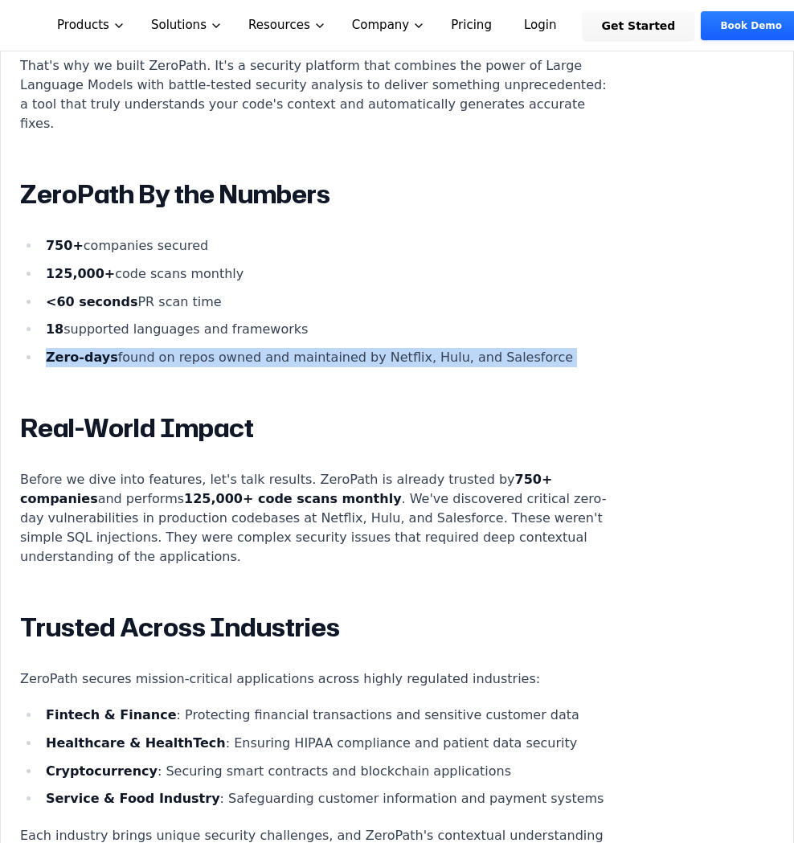
click at [154, 348] on li "Zero-days found on repos owned and maintained by Netflix, Hulu, and Salesforce" at bounding box center [329, 357] width 579 height 19
copy div "Zero-days found on repos owned and maintained by Netflix, Hulu, and Salesforce"
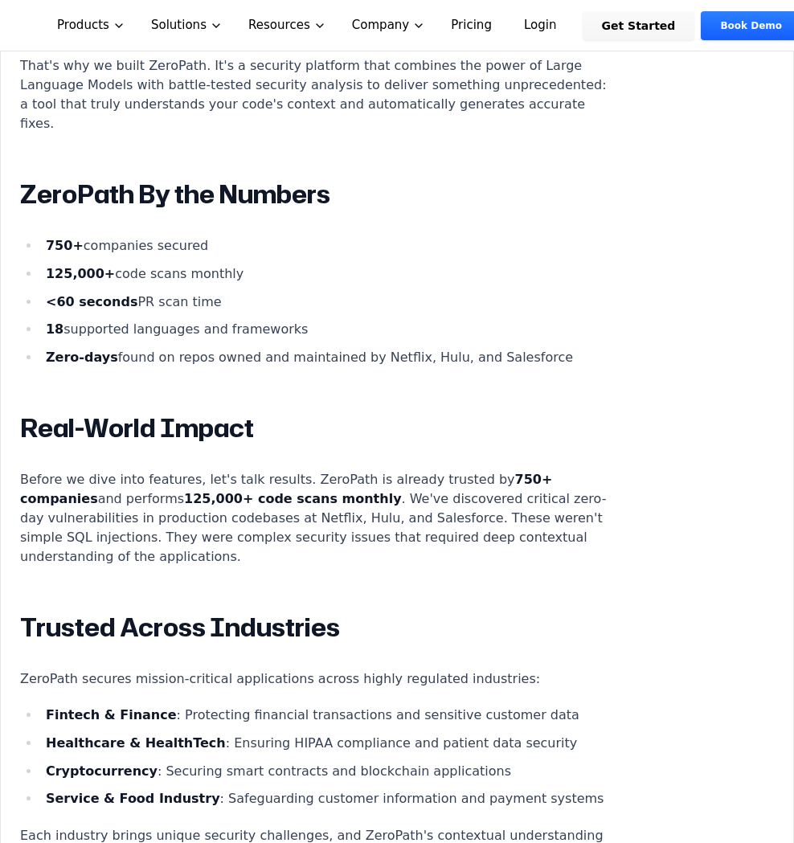
click at [150, 236] on li "750+ companies secured" at bounding box center [329, 245] width 579 height 19
copy ul "750+ companies secured"
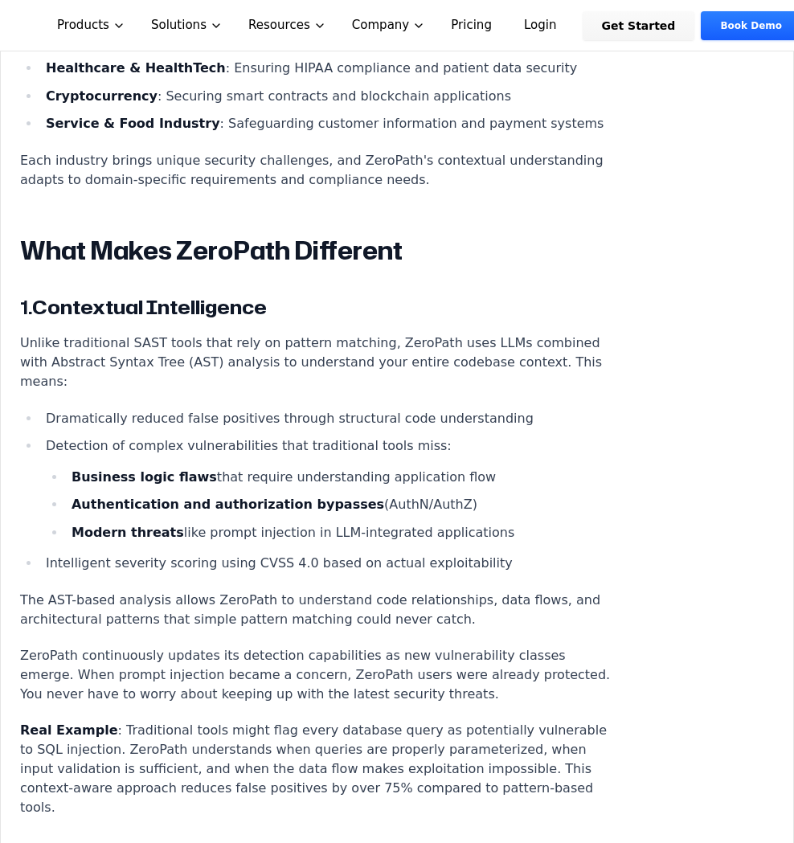
scroll to position [2092, 0]
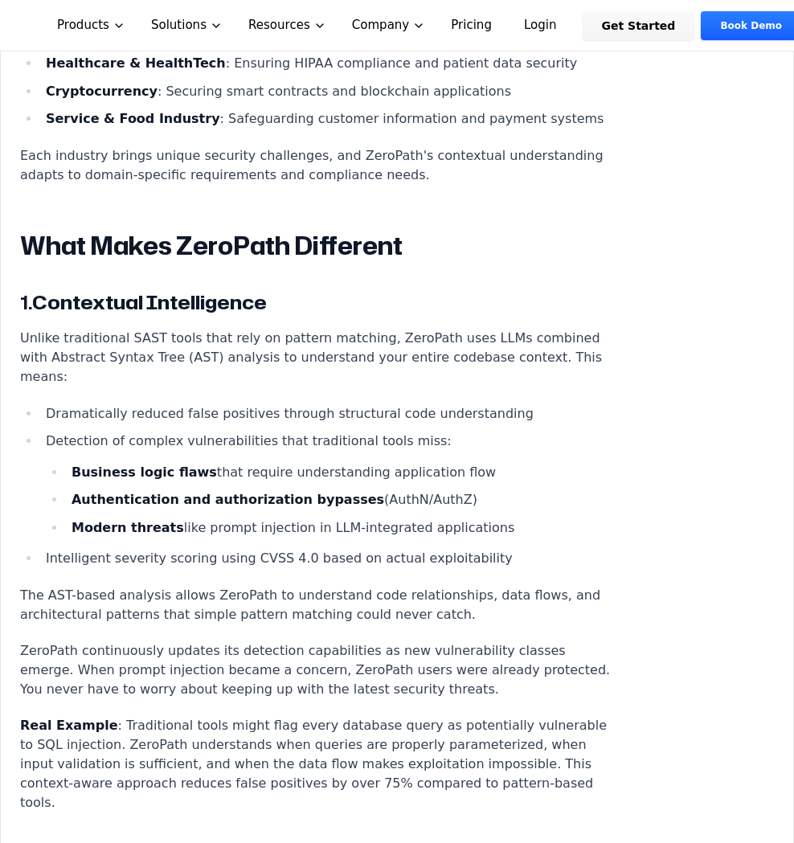
click at [279, 463] on ul "Business logic flaws that require understanding application flow Authentication…" at bounding box center [332, 500] width 572 height 75
click at [330, 431] on li "Detection of complex vulnerabilities that traditional tools miss: Business logi…" at bounding box center [329, 484] width 579 height 106
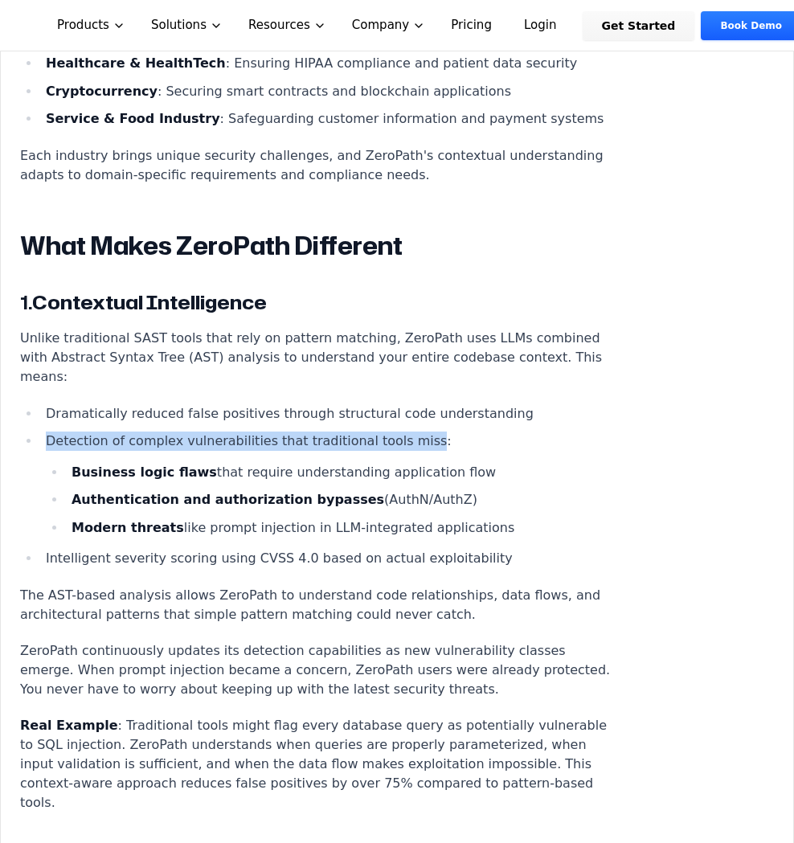
drag, startPoint x: 47, startPoint y: 365, endPoint x: 404, endPoint y: 369, distance: 357.6
click at [404, 431] on li "Detection of complex vulnerabilities that traditional tools miss: Business logi…" at bounding box center [329, 484] width 579 height 106
click at [394, 431] on li "Detection of complex vulnerabilities that traditional tools miss: Business logi…" at bounding box center [329, 484] width 579 height 106
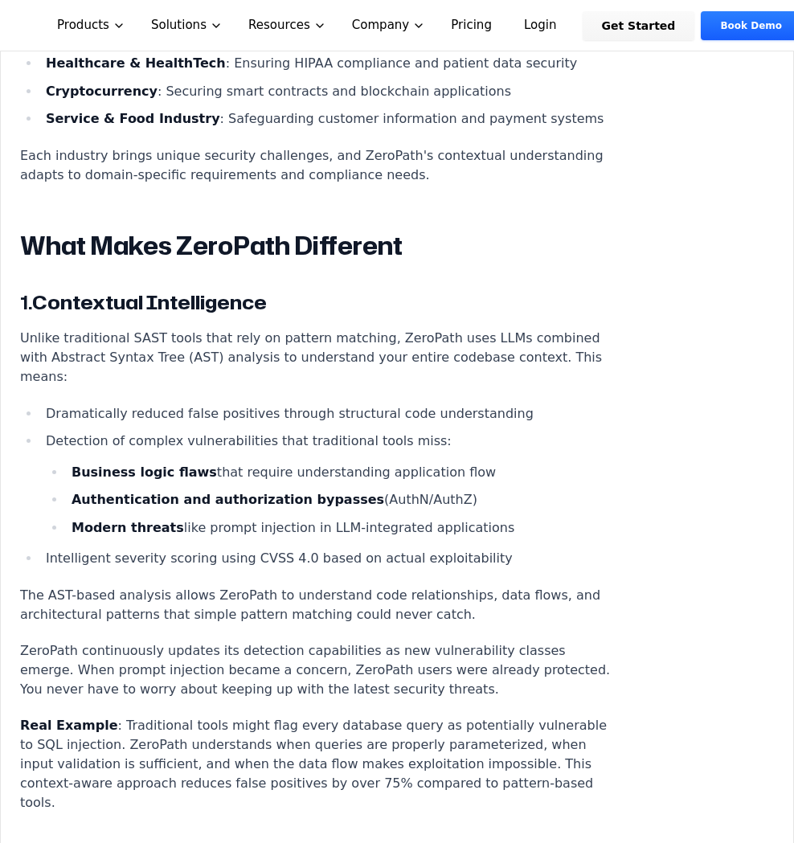
click at [477, 518] on li "Modern threats like prompt injection in LLM-integrated applications" at bounding box center [342, 527] width 553 height 19
drag, startPoint x: 479, startPoint y: 444, endPoint x: 84, endPoint y: 389, distance: 398.3
click at [84, 463] on ul "Business logic flaws that require understanding application flow Authentication…" at bounding box center [332, 500] width 572 height 75
click at [153, 463] on li "Business logic flaws that require understanding application flow" at bounding box center [342, 472] width 553 height 19
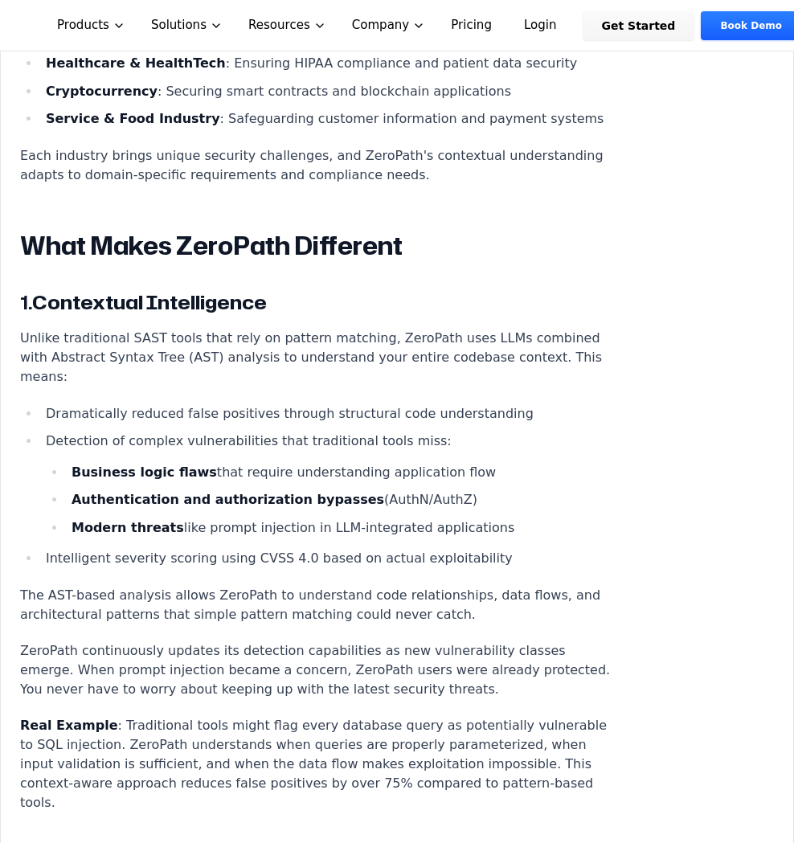
drag, startPoint x: 71, startPoint y: 391, endPoint x: 520, endPoint y: 454, distance: 453.5
click at [520, 463] on ul "Business logic flaws that require understanding application flow Authentication…" at bounding box center [332, 500] width 572 height 75
click at [92, 463] on ul "Business logic flaws that require understanding application flow Authentication…" at bounding box center [332, 500] width 572 height 75
drag, startPoint x: 72, startPoint y: 451, endPoint x: 469, endPoint y: 447, distance: 397.0
click at [469, 518] on li "Modern threats like prompt injection in LLM-integrated applications" at bounding box center [342, 527] width 553 height 19
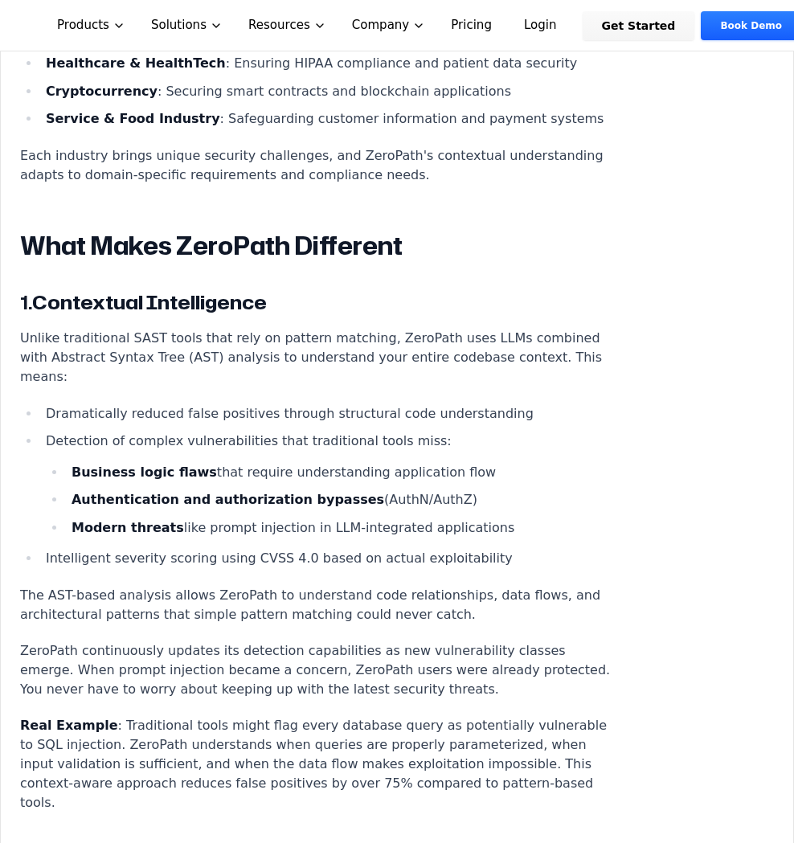
copy li "Modern threats like prompt injection in LLM-integrated applications"
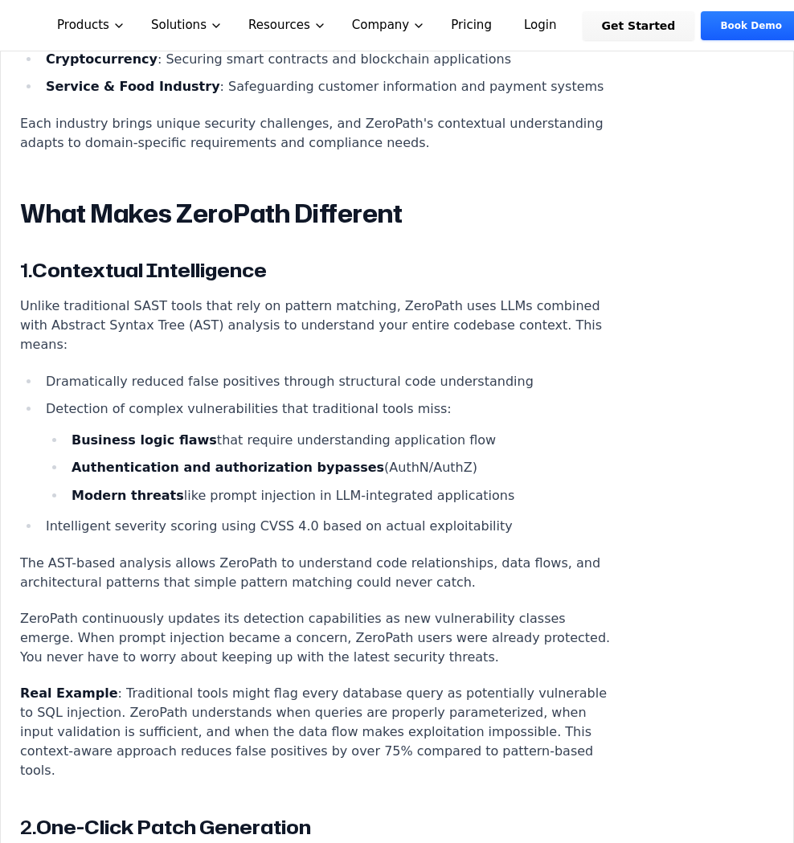
scroll to position [2126, 0]
